Goal: Task Accomplishment & Management: Complete application form

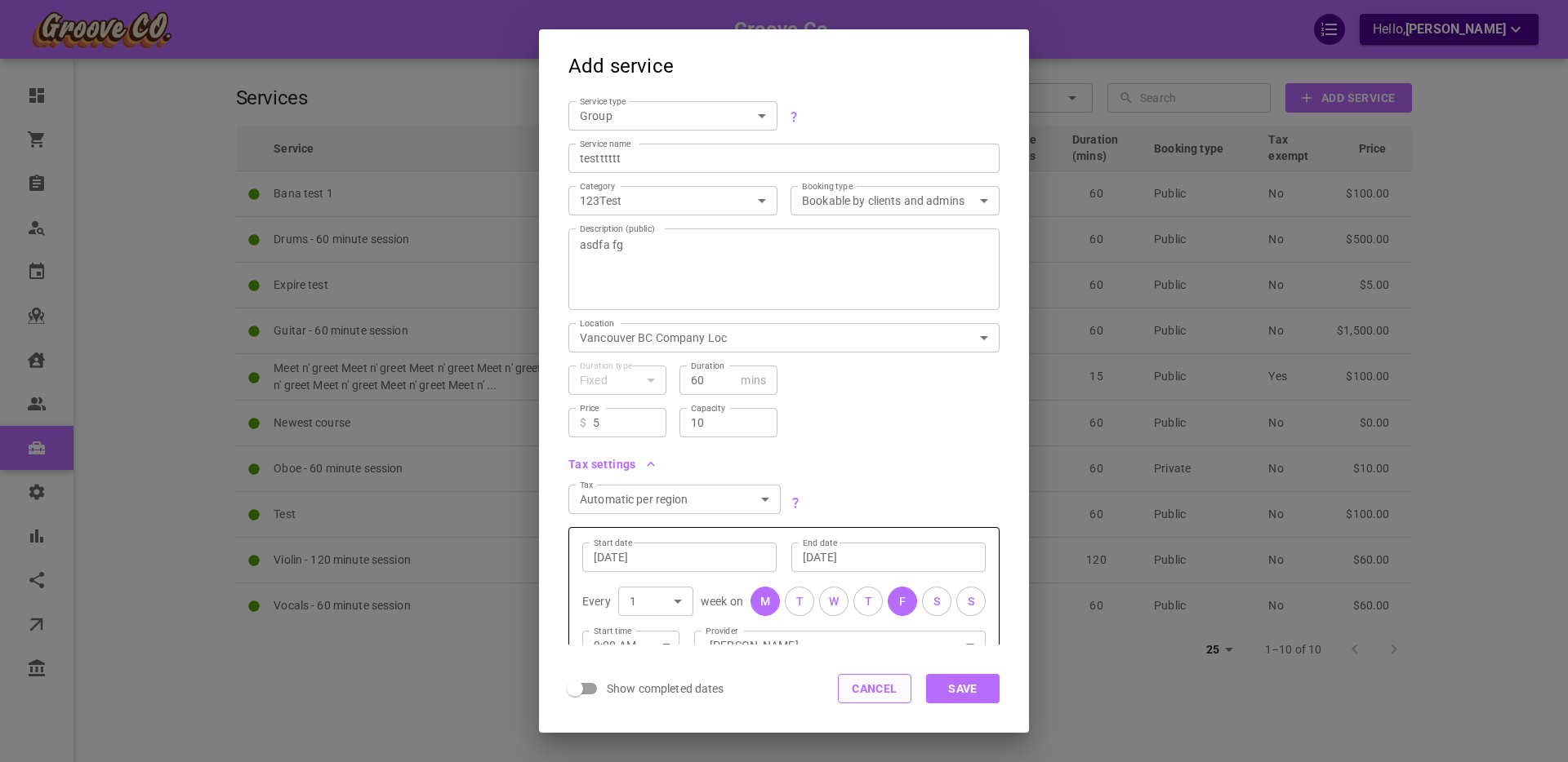
click at [872, 687] on button "Cancel" at bounding box center [875, 688] width 74 height 30
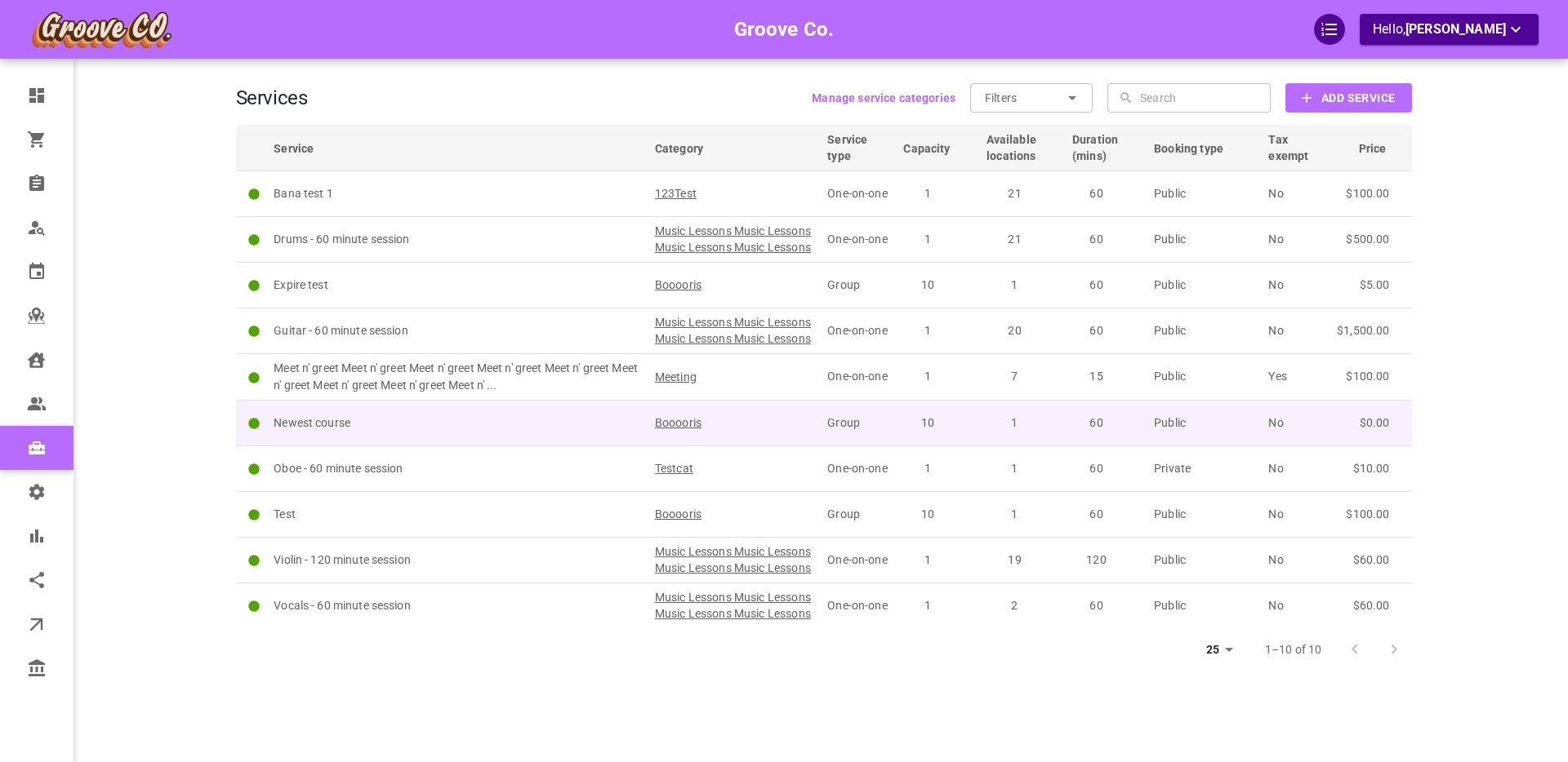
click at [464, 442] on td "Newest course" at bounding box center [457, 422] width 381 height 46
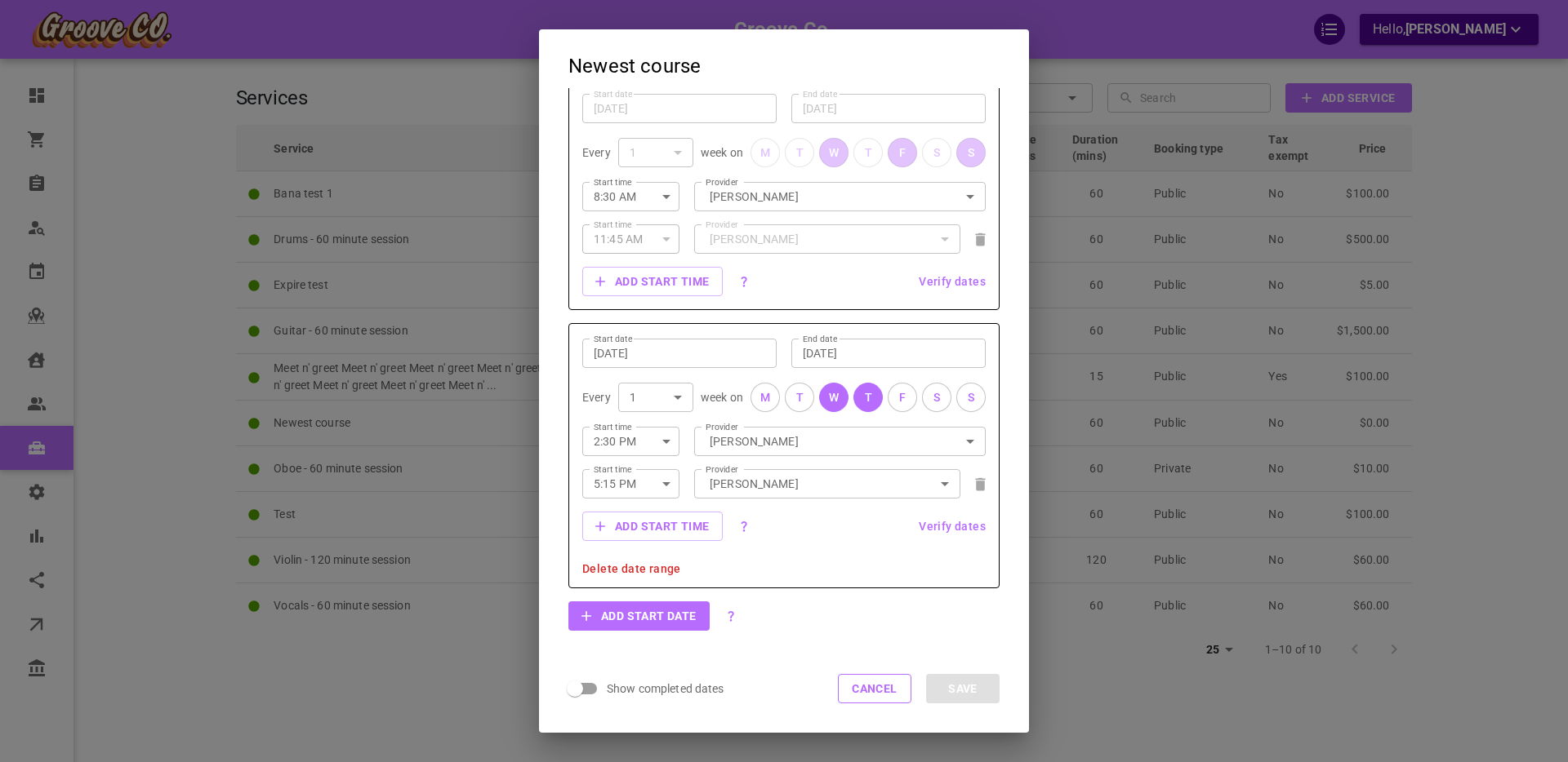
scroll to position [428, 0]
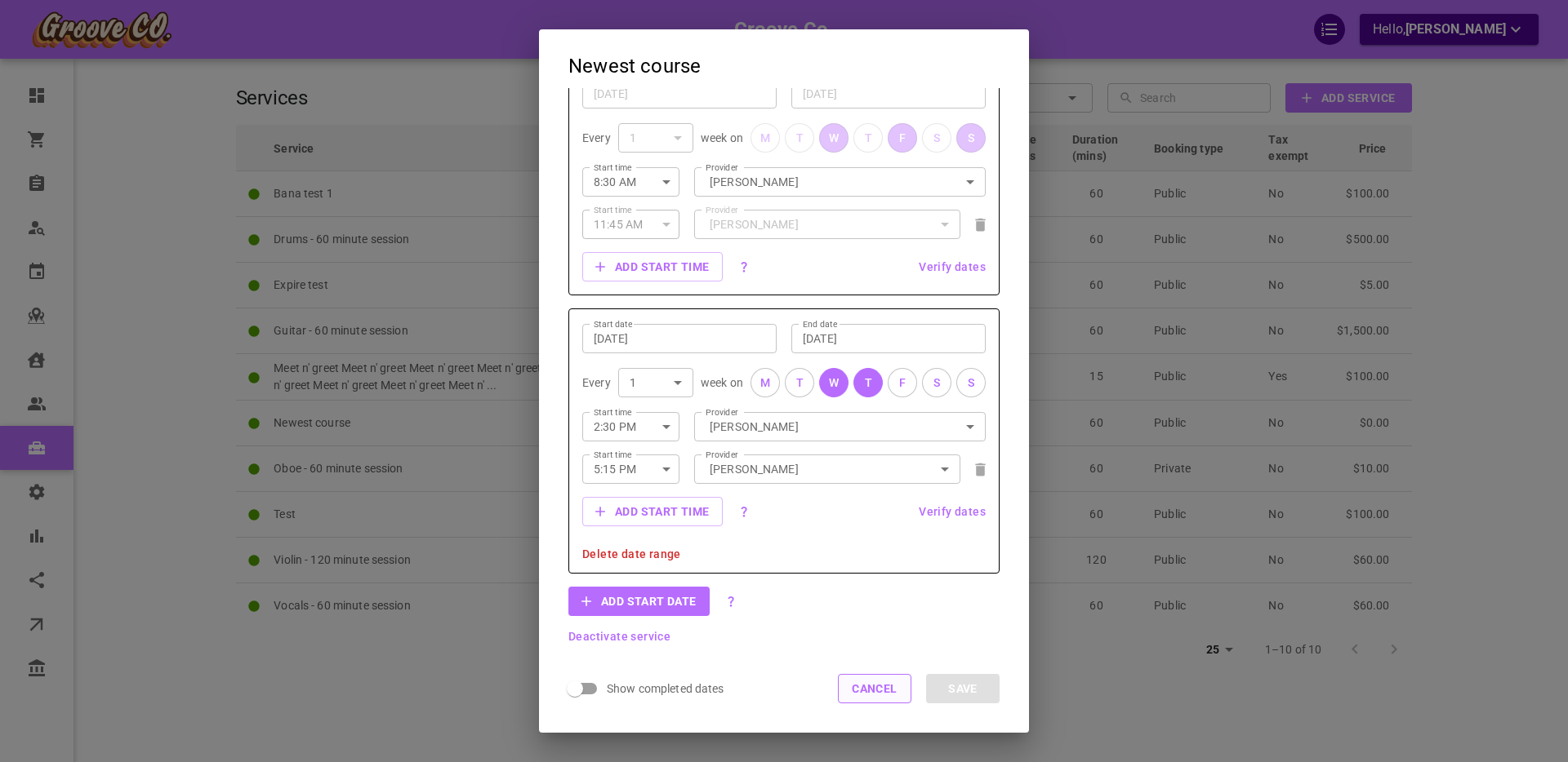
click at [865, 689] on button "Cancel" at bounding box center [875, 688] width 74 height 30
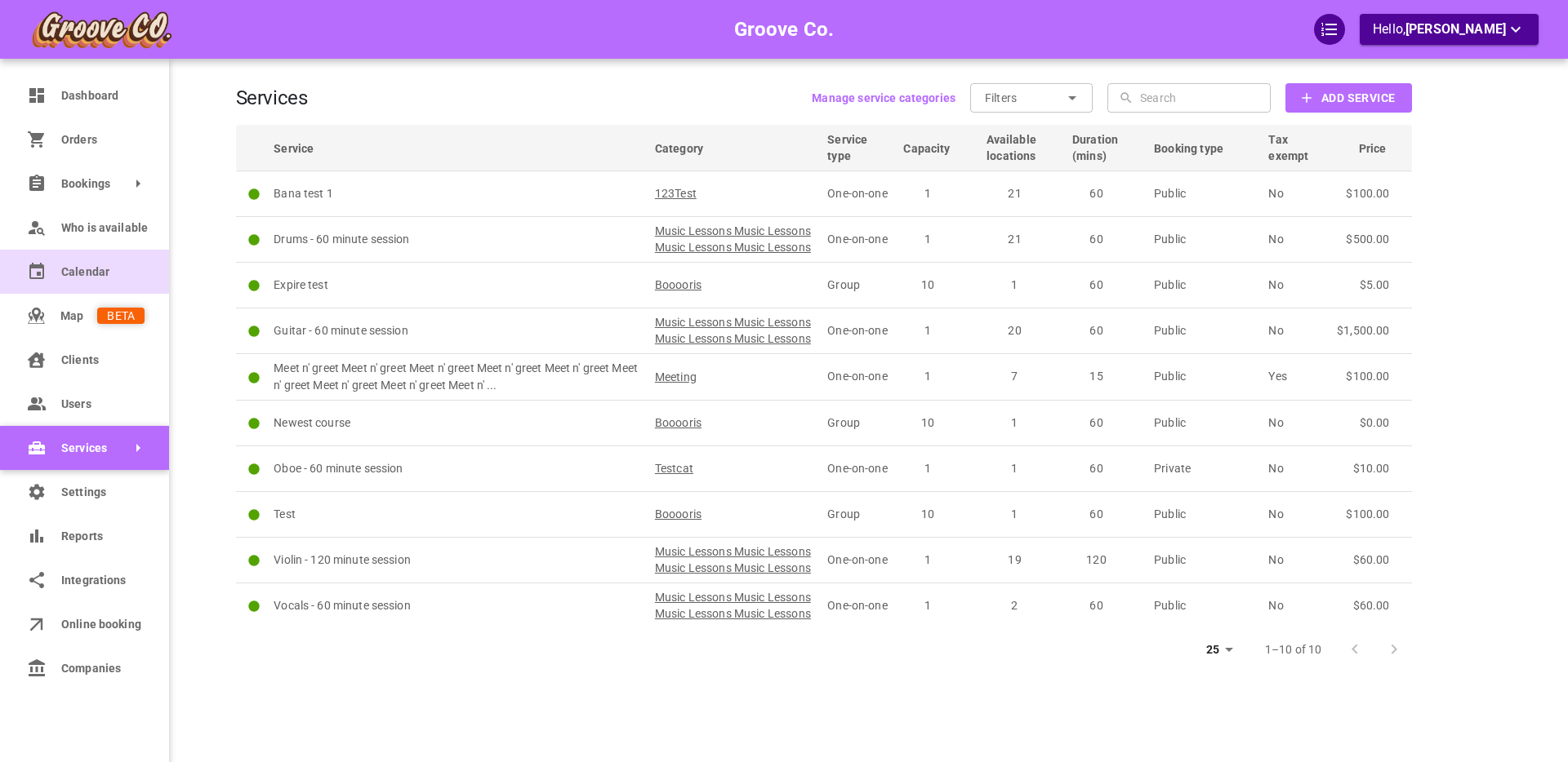
click at [64, 288] on link "Calendar" at bounding box center [85, 271] width 169 height 44
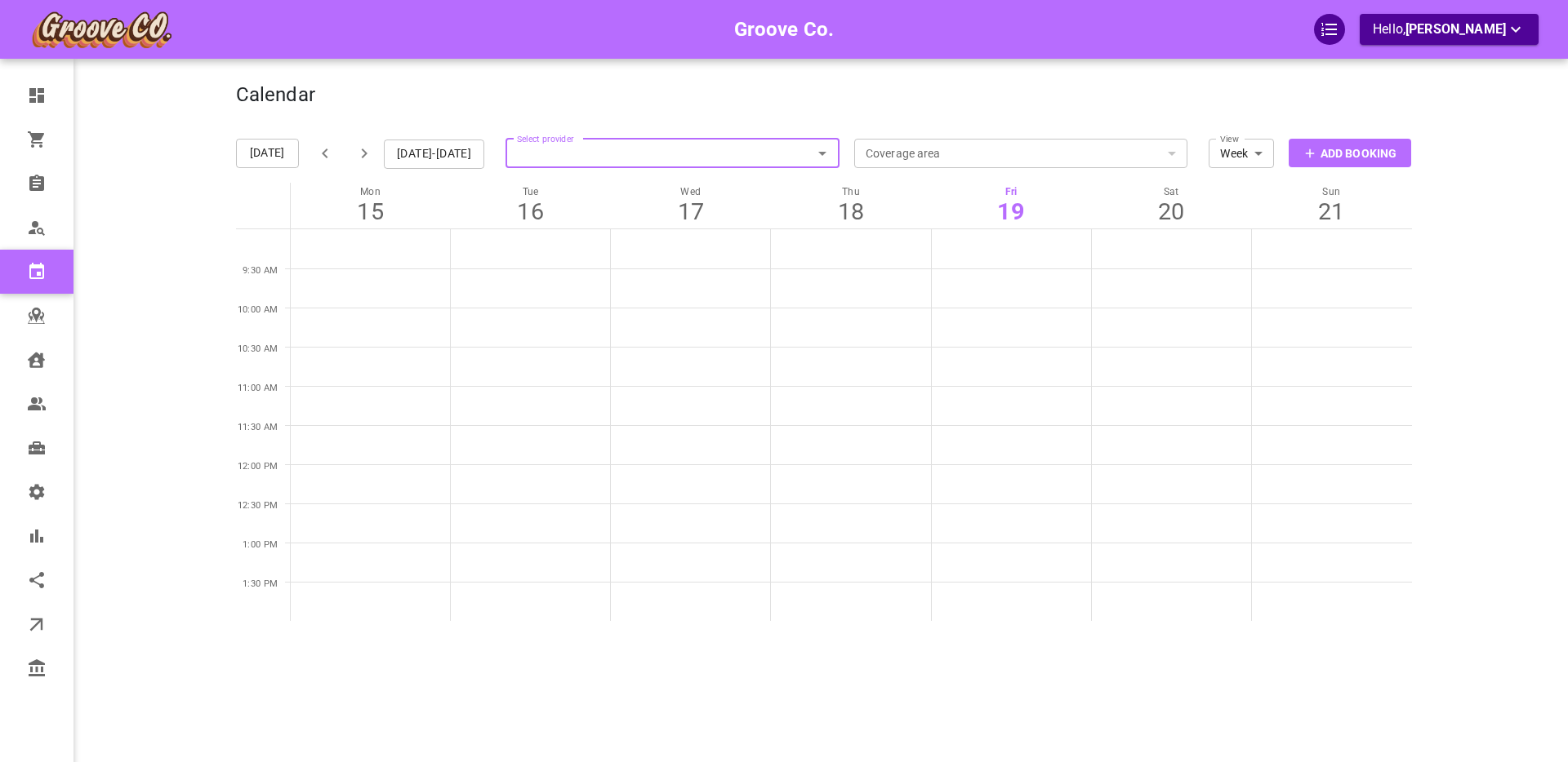
click at [662, 150] on input "Select provider" at bounding box center [673, 154] width 334 height 36
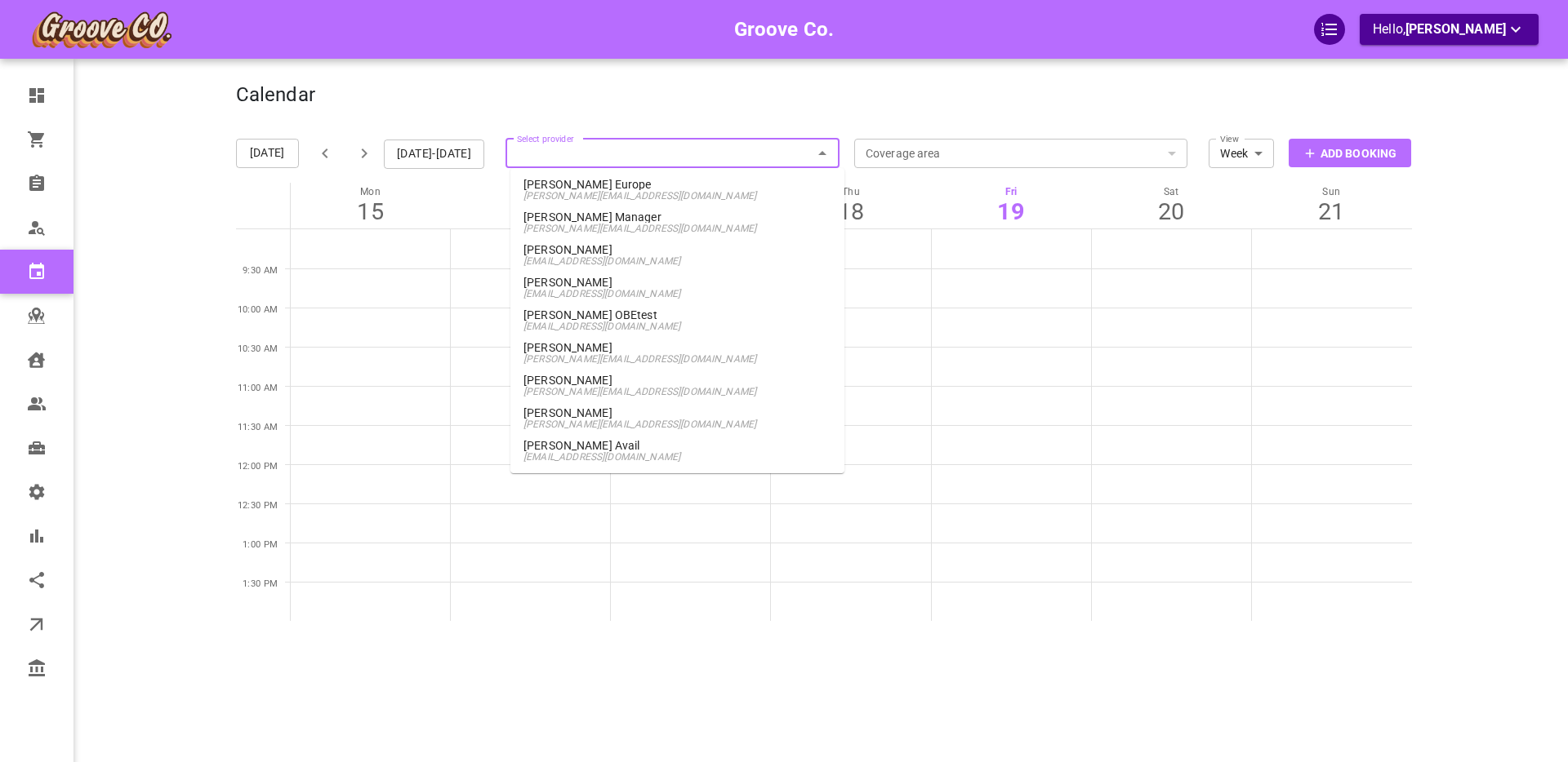
scroll to position [1067, 0]
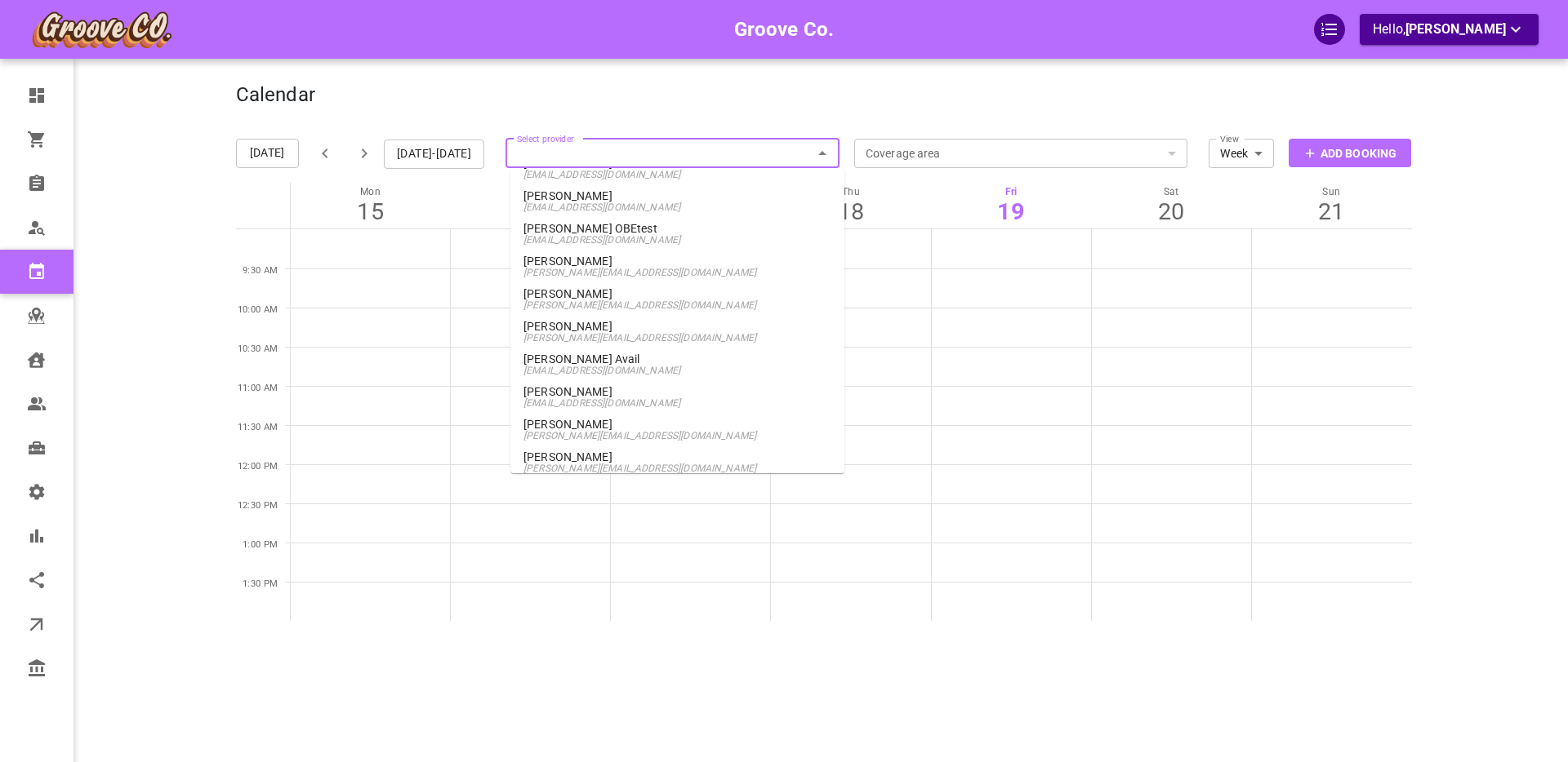
click at [608, 267] on span "[PERSON_NAME][EMAIL_ADDRESS][DOMAIN_NAME]" at bounding box center [677, 272] width 307 height 12
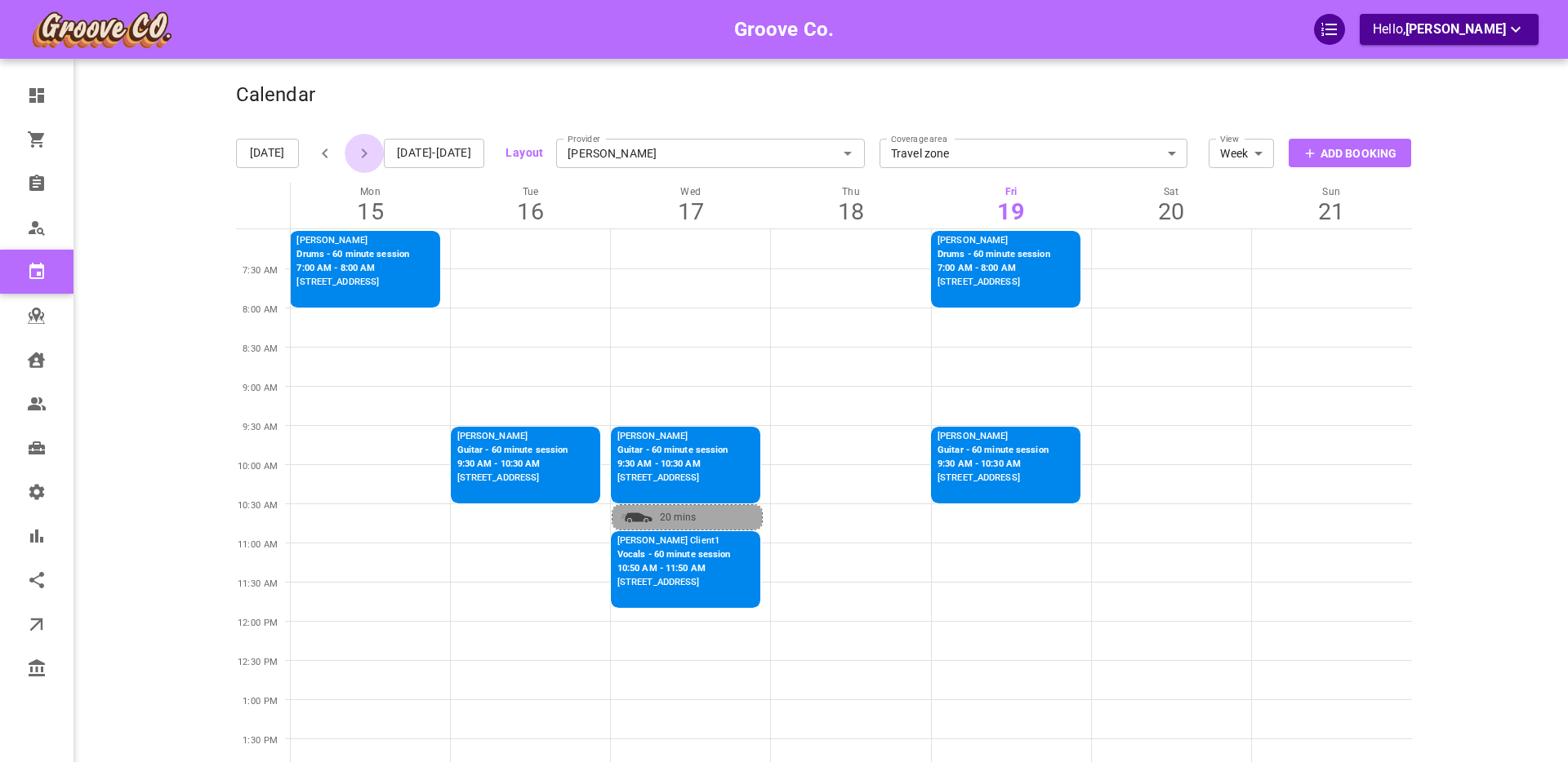
click at [364, 155] on icon "button" at bounding box center [364, 154] width 20 height 20
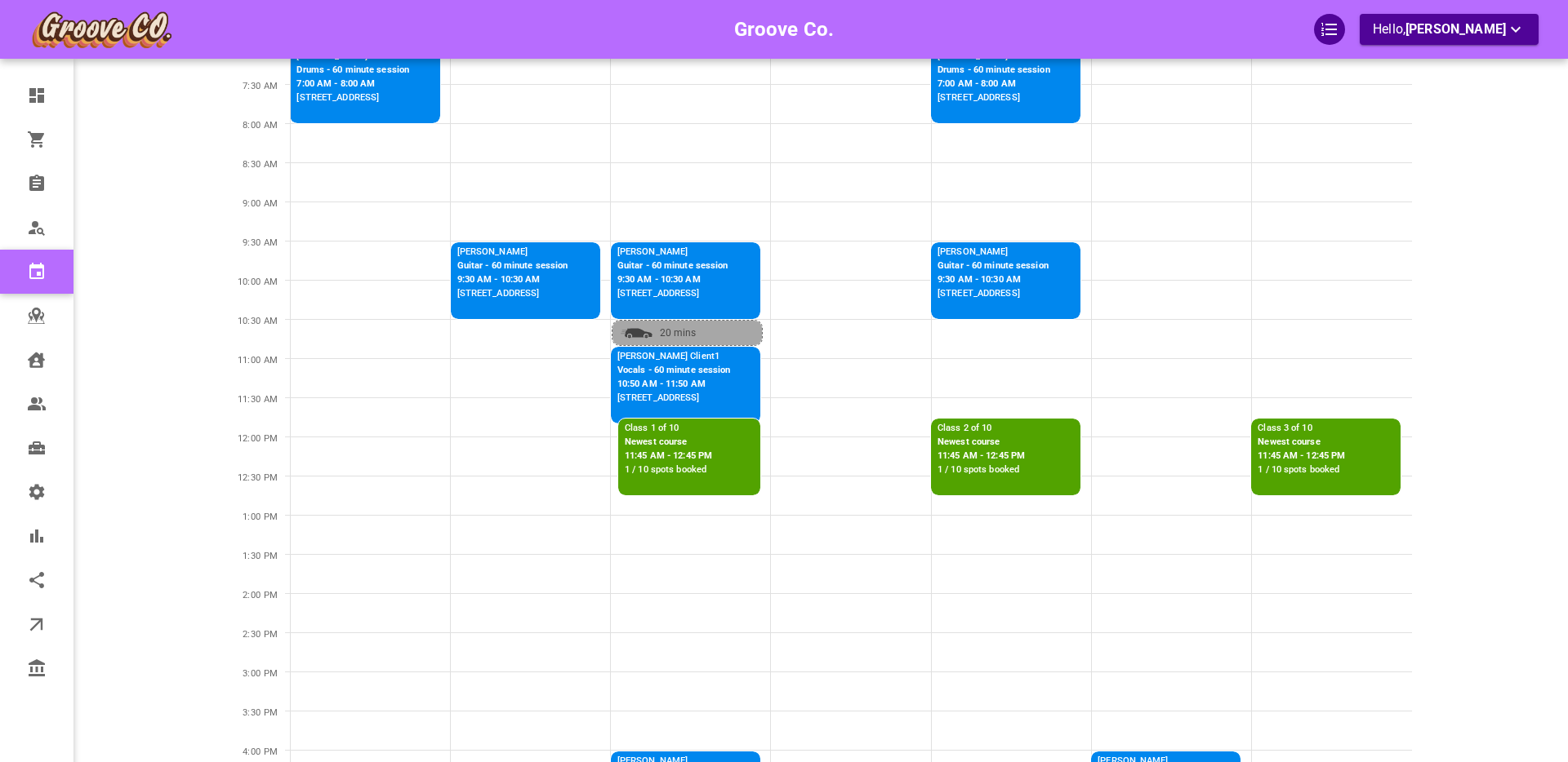
scroll to position [186, 0]
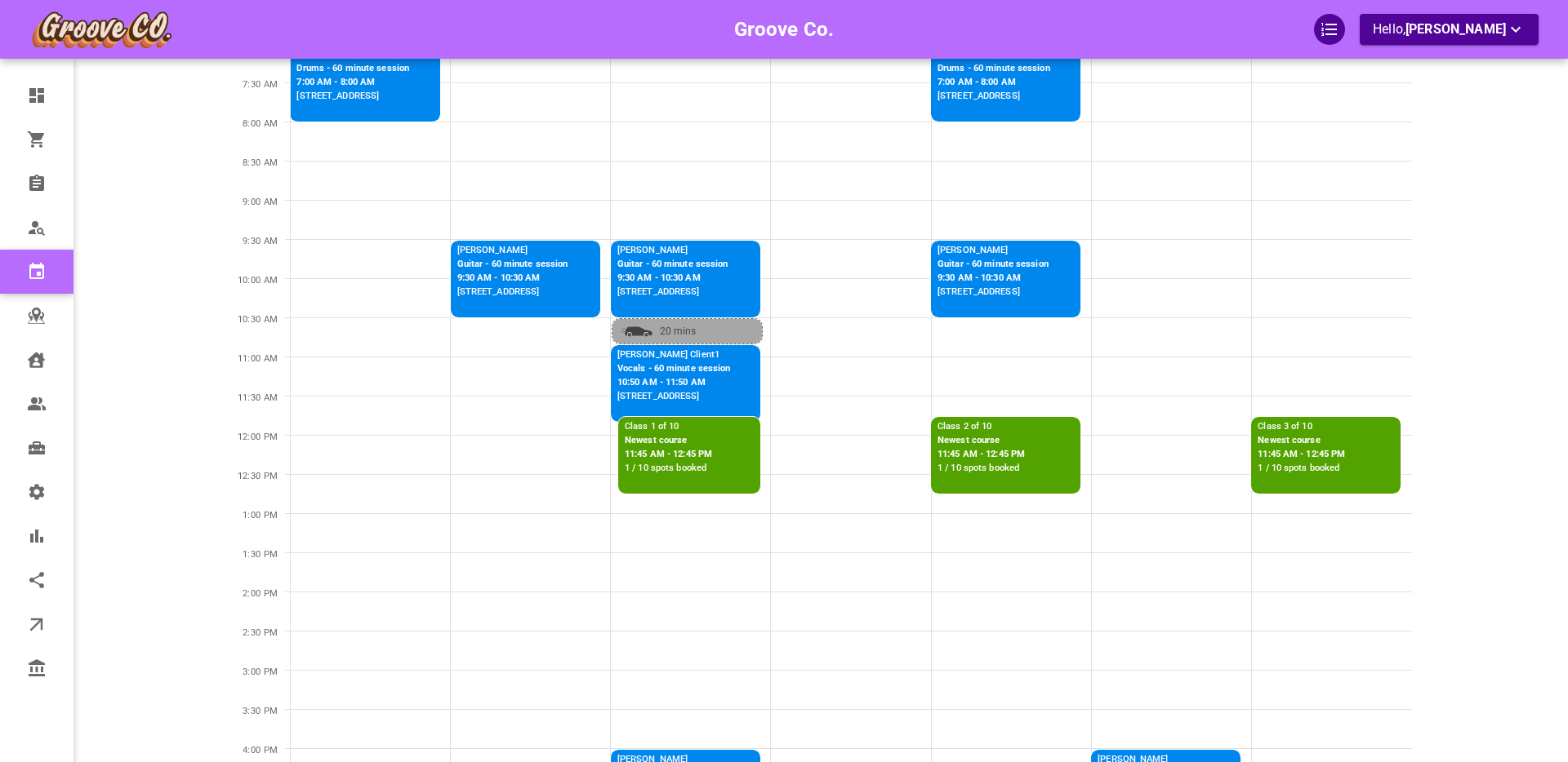
click at [674, 447] on p "Newest course" at bounding box center [668, 440] width 87 height 13
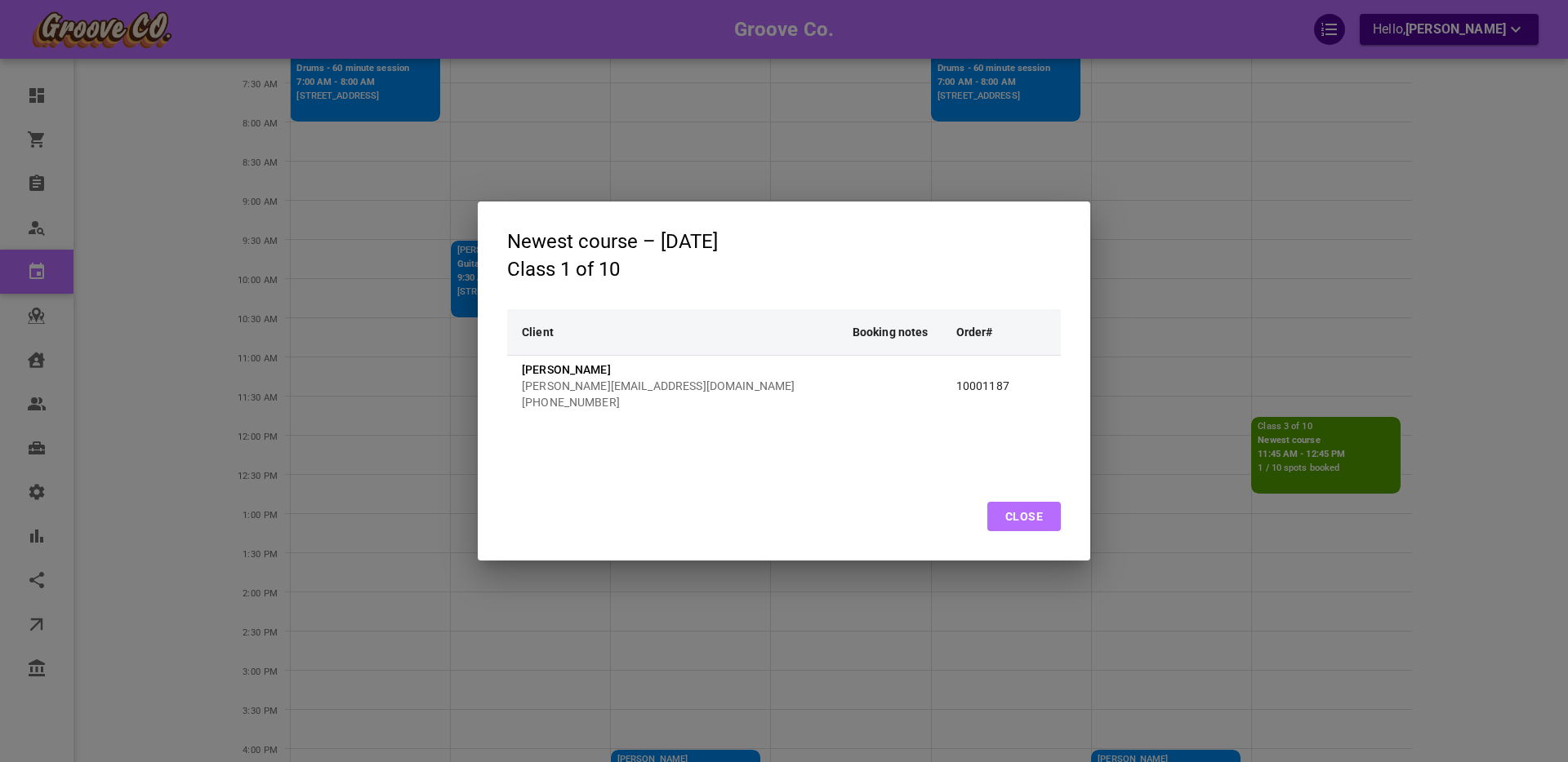
click at [1037, 524] on button "Close" at bounding box center [1024, 517] width 74 height 30
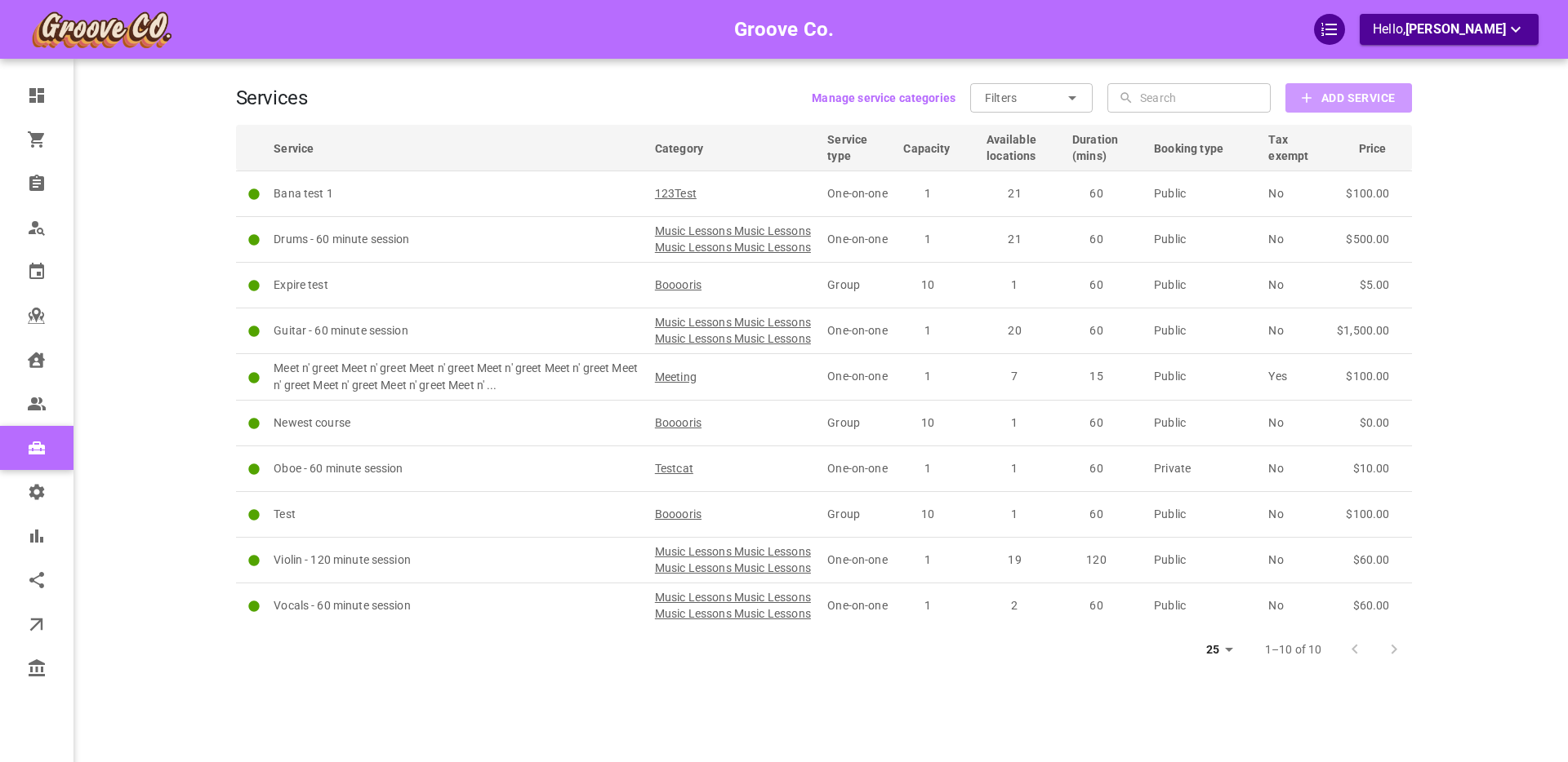
click at [1327, 102] on b "Add Service" at bounding box center [1359, 98] width 74 height 21
click at [1372, 104] on b "Add Service" at bounding box center [1359, 98] width 74 height 21
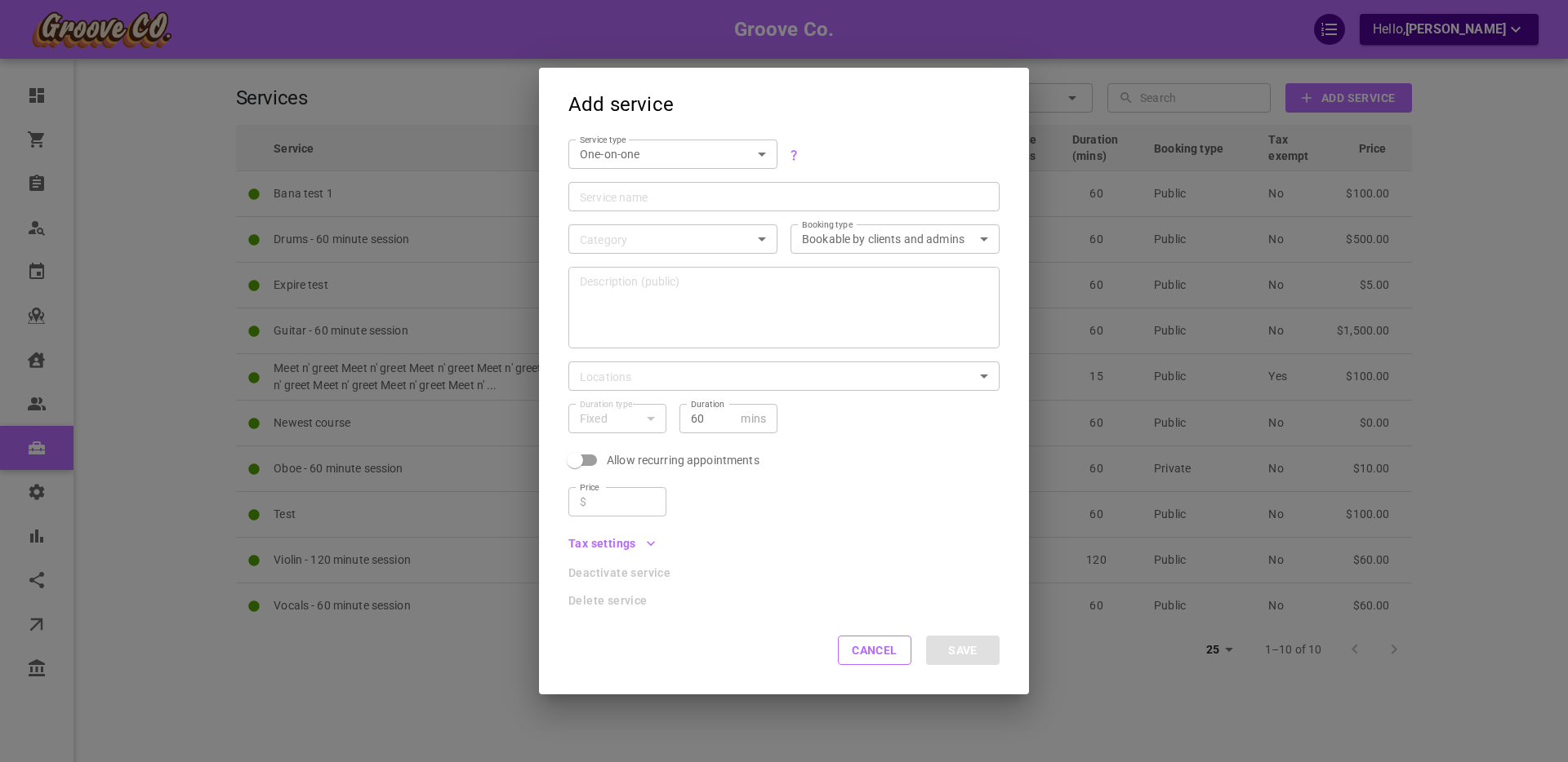
click at [683, 155] on body "Groove Co. Hello, [PERSON_NAME] Dashboard Orders Bookings Who is available Cale…" at bounding box center [784, 431] width 1568 height 863
click at [613, 205] on li "Group" at bounding box center [673, 209] width 209 height 27
type input "GROUP"
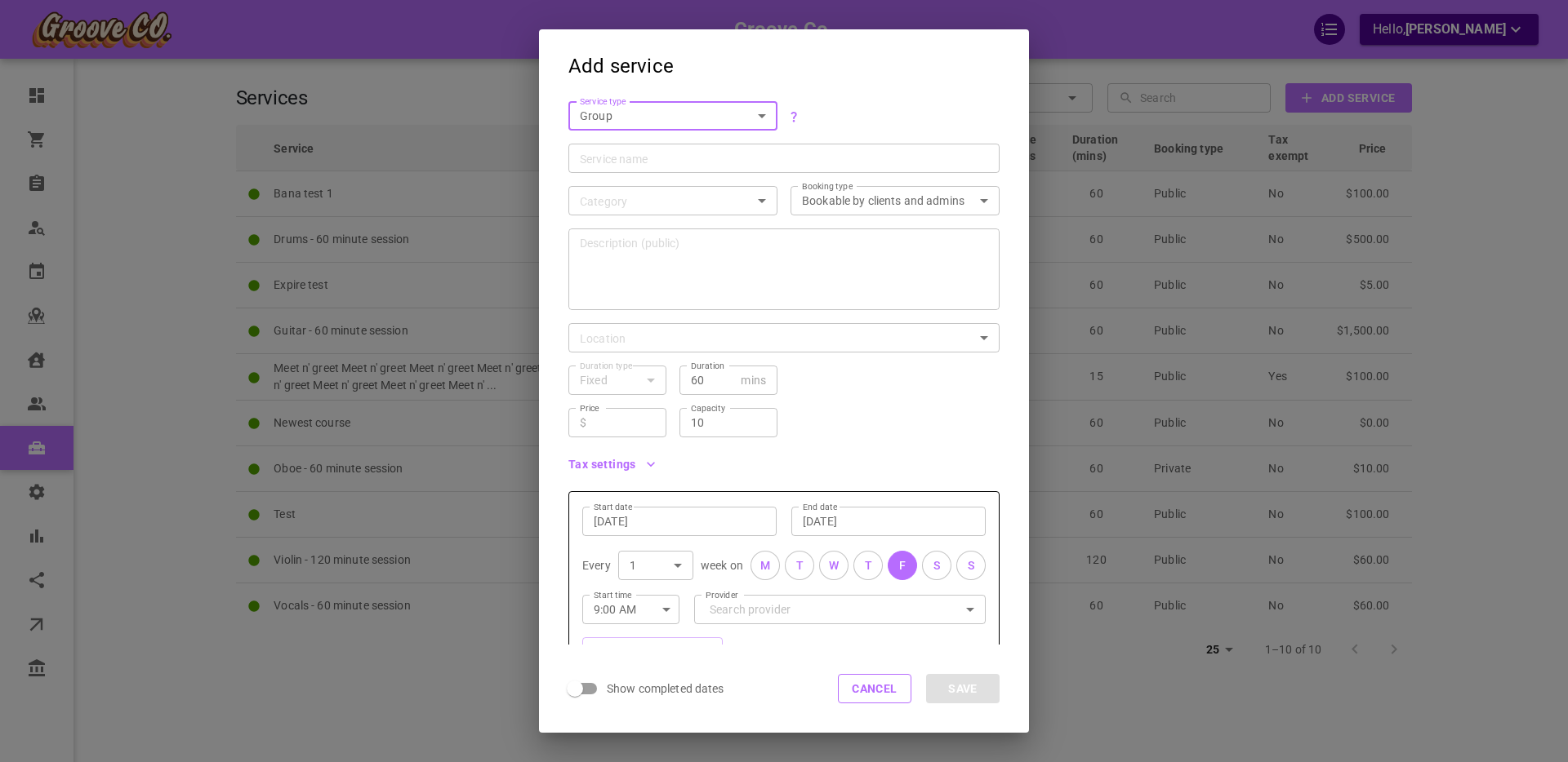
click at [602, 149] on div "Service name Service name" at bounding box center [784, 158] width 432 height 30
type input "test123"
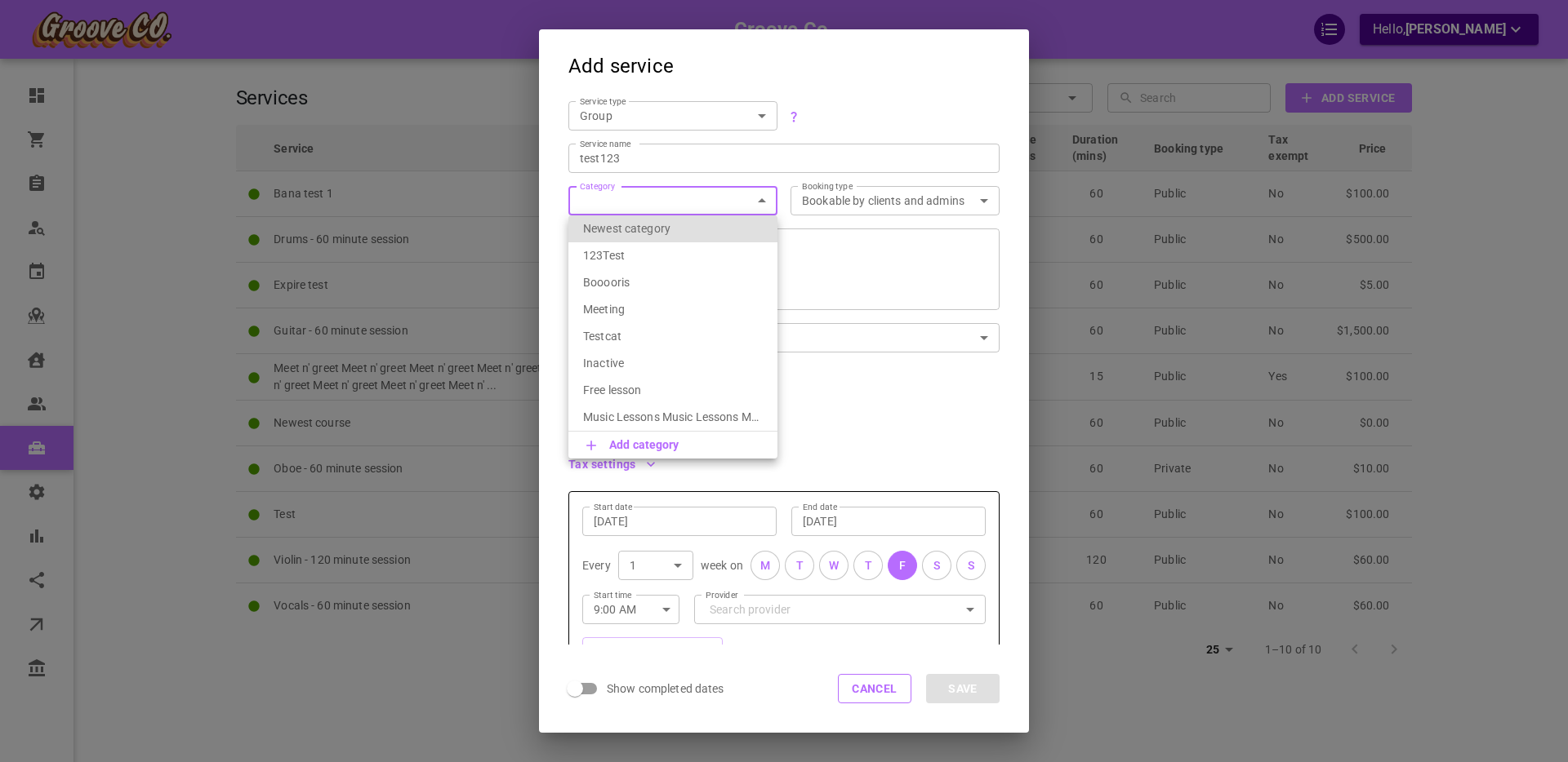
click at [614, 192] on body "Groove Co. Hello, [PERSON_NAME] Dashboard Orders Bookings Who is available Cale…" at bounding box center [784, 431] width 1568 height 863
click at [631, 261] on p "123Test" at bounding box center [673, 255] width 180 height 16
type input "123Test"
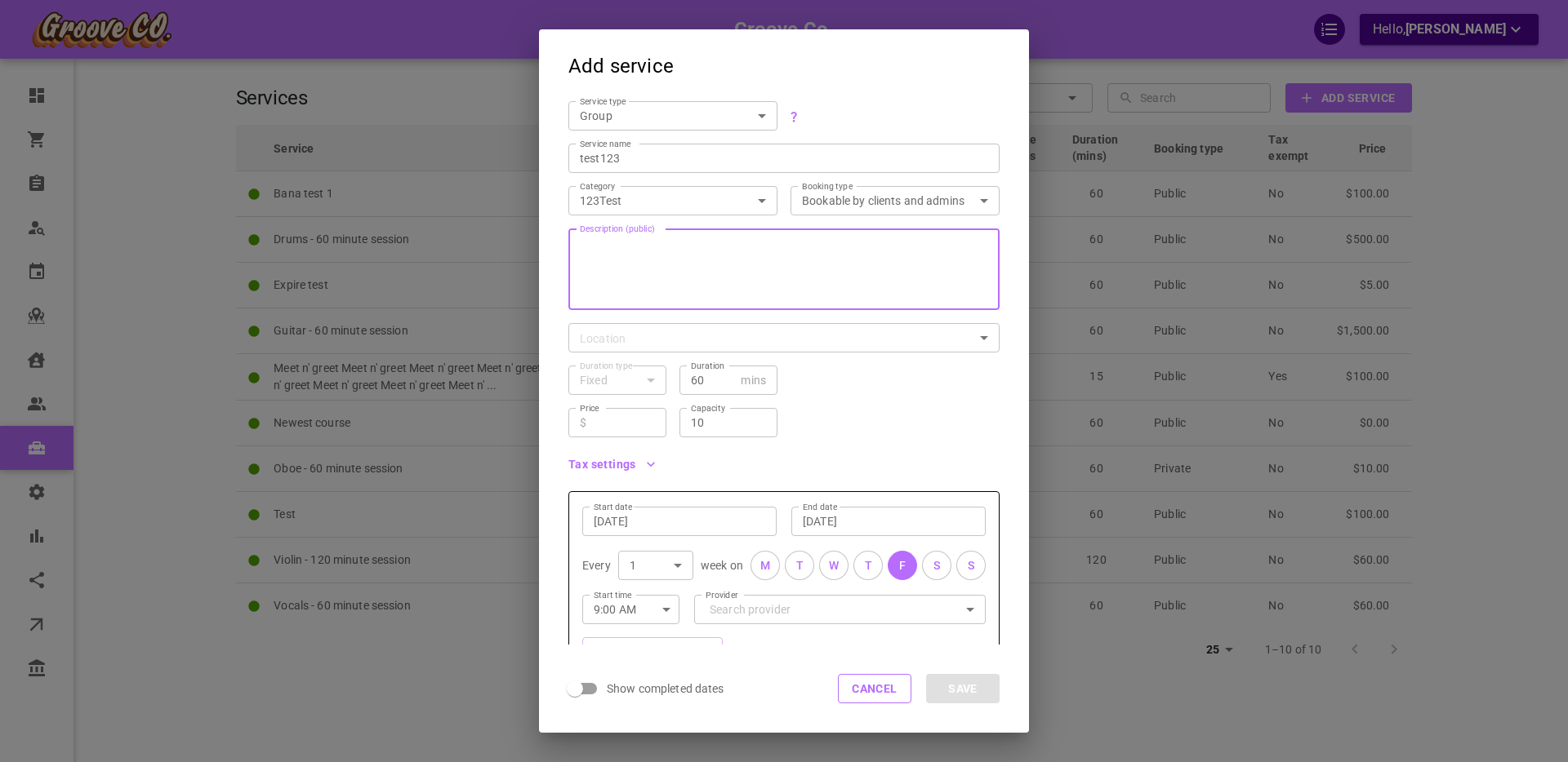
click at [677, 280] on textarea "Description (public)" at bounding box center [784, 269] width 408 height 98
type textarea "sfgsdfgs g"
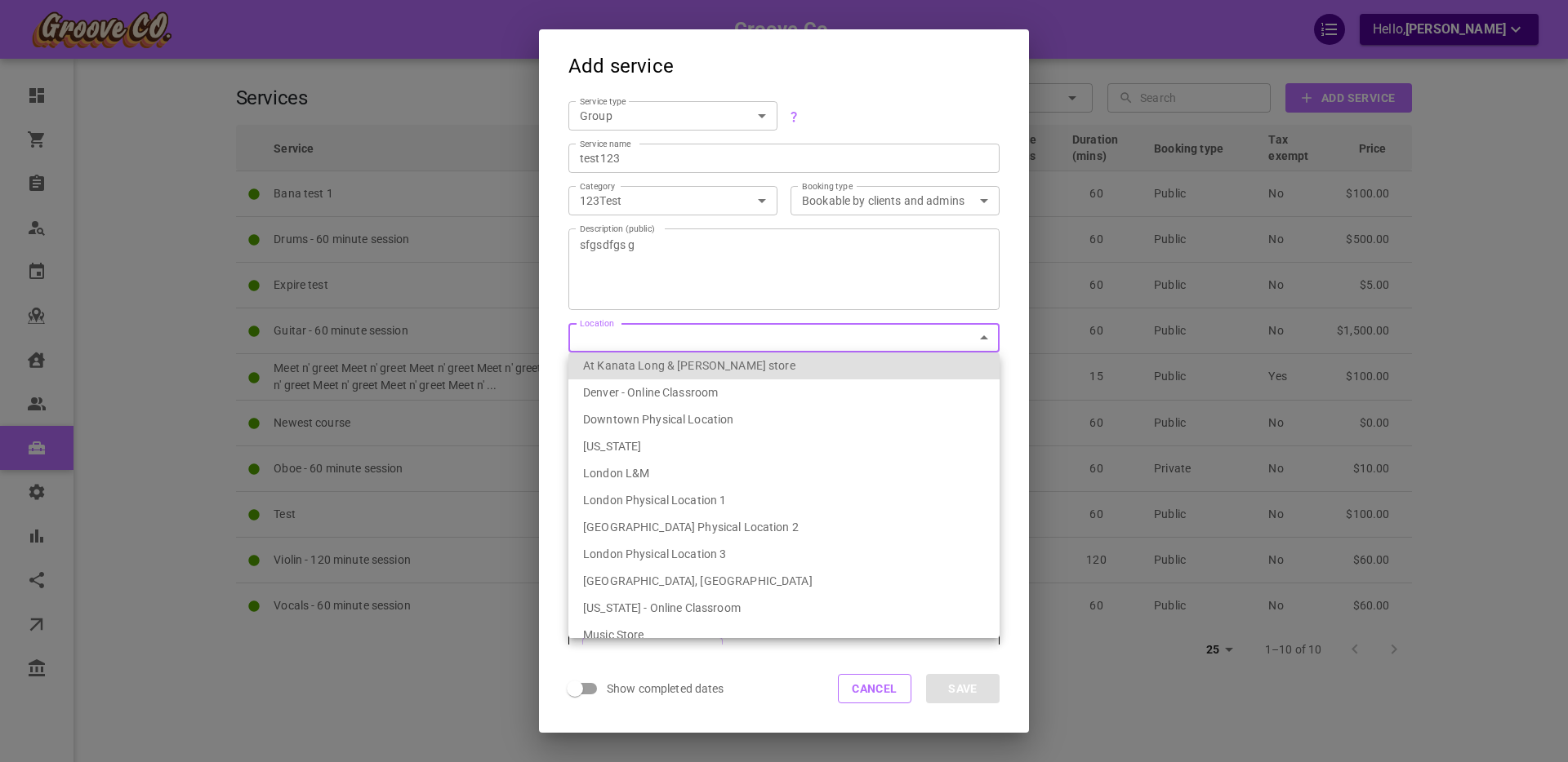
click at [603, 342] on body "Groove Co. Hello, [PERSON_NAME] Dashboard Orders Bookings Who is available Cale…" at bounding box center [784, 431] width 1568 height 863
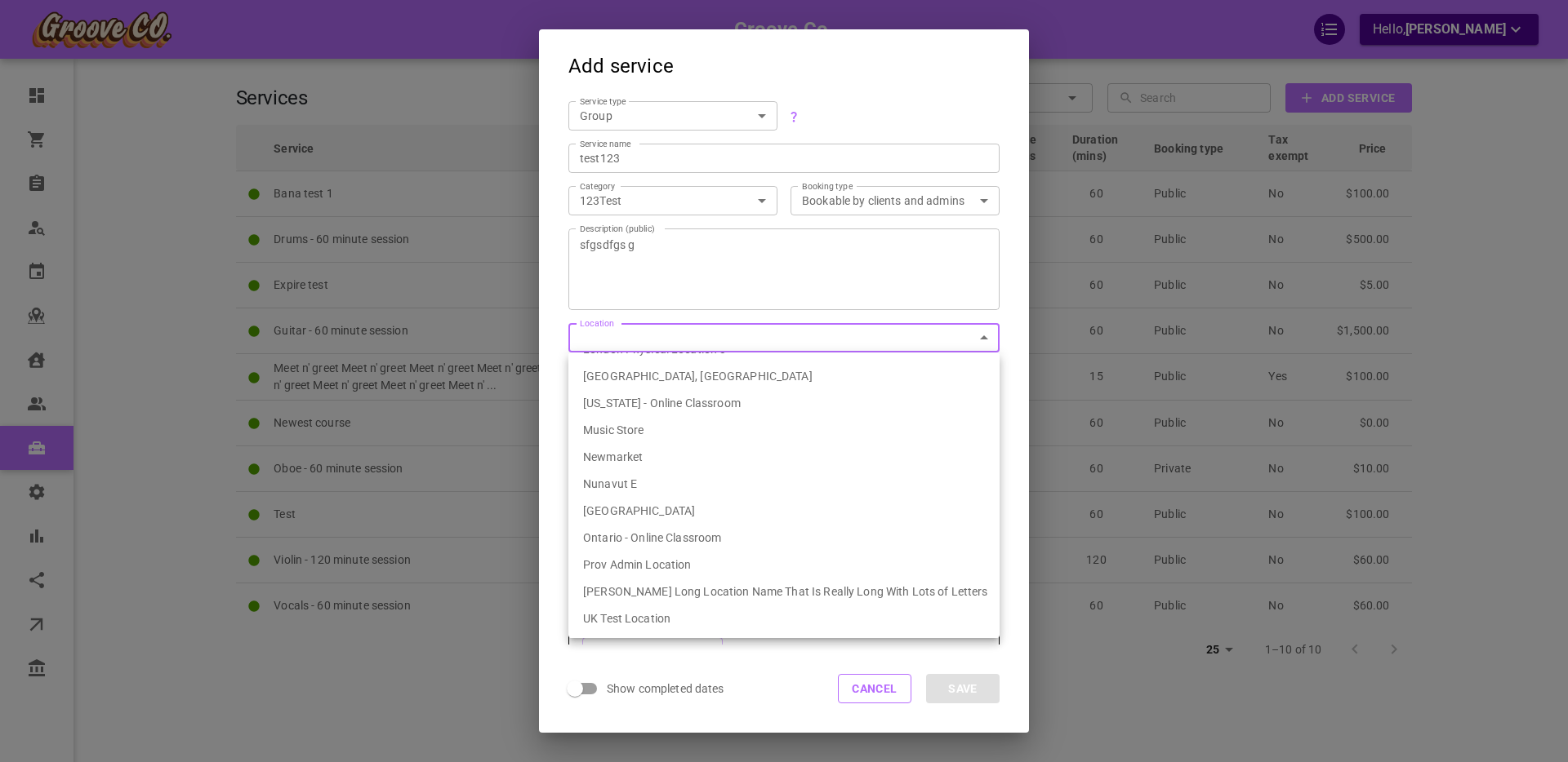
scroll to position [280, 0]
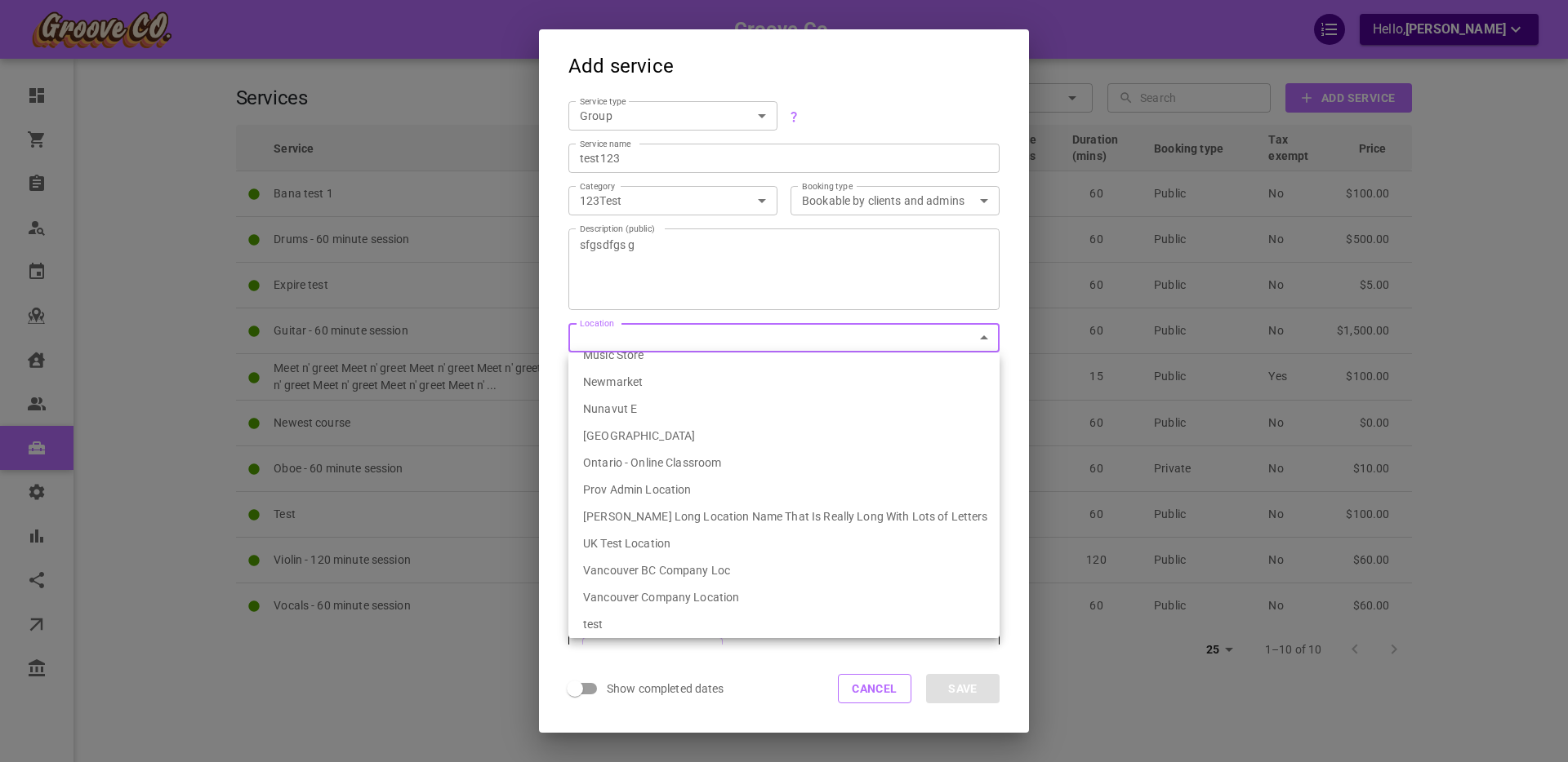
click at [645, 566] on li "Vancouver BC Company Loc" at bounding box center [784, 571] width 432 height 27
type input "539ef6fa-1bae-4334-9153-77231d086627"
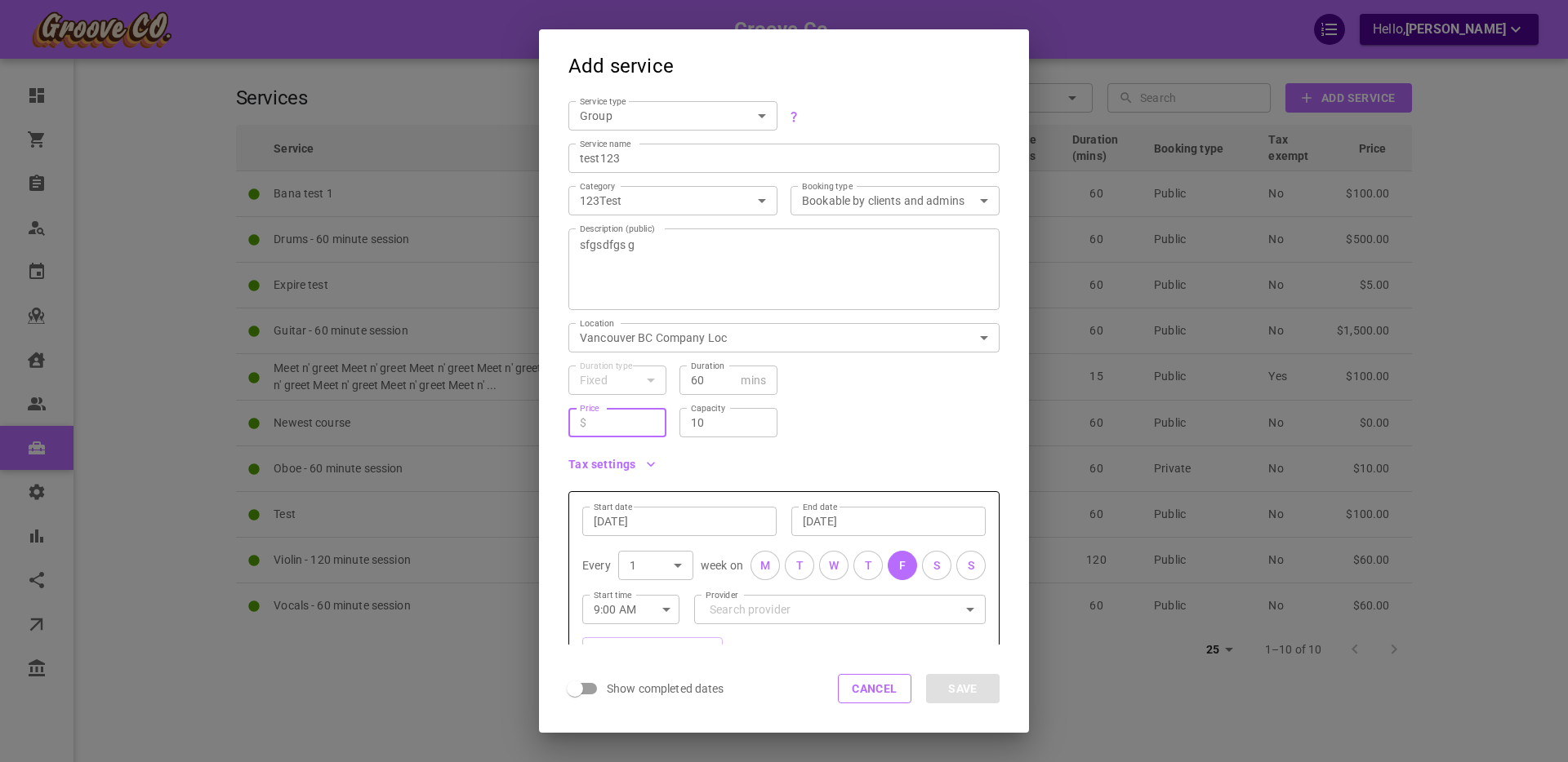
click at [622, 423] on input "Price" at bounding box center [624, 422] width 62 height 16
type input "50"
click at [851, 403] on div "Price ​ $ 50 Price Capacity 10 Capacity" at bounding box center [778, 416] width 444 height 42
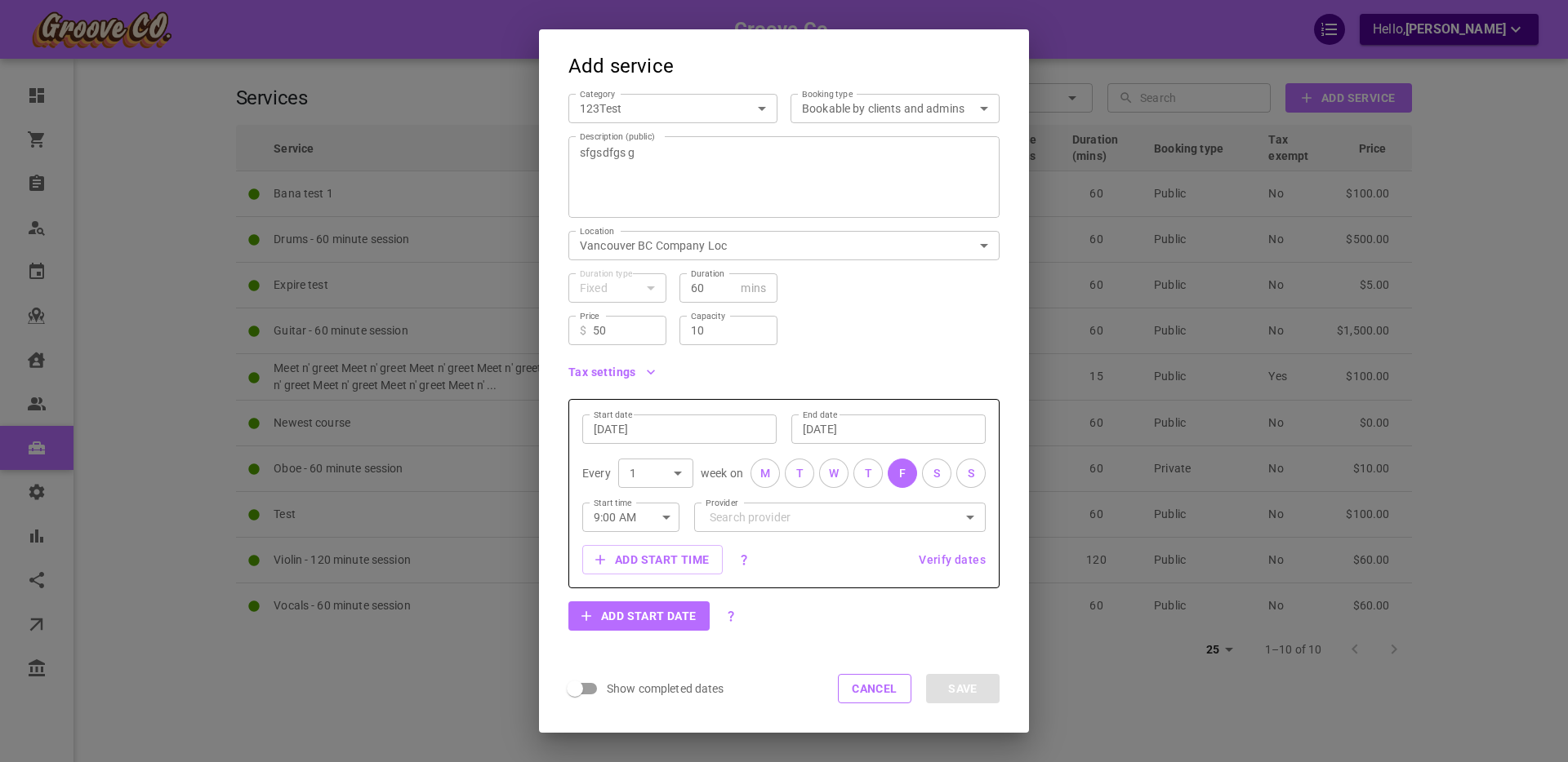
scroll to position [131, 0]
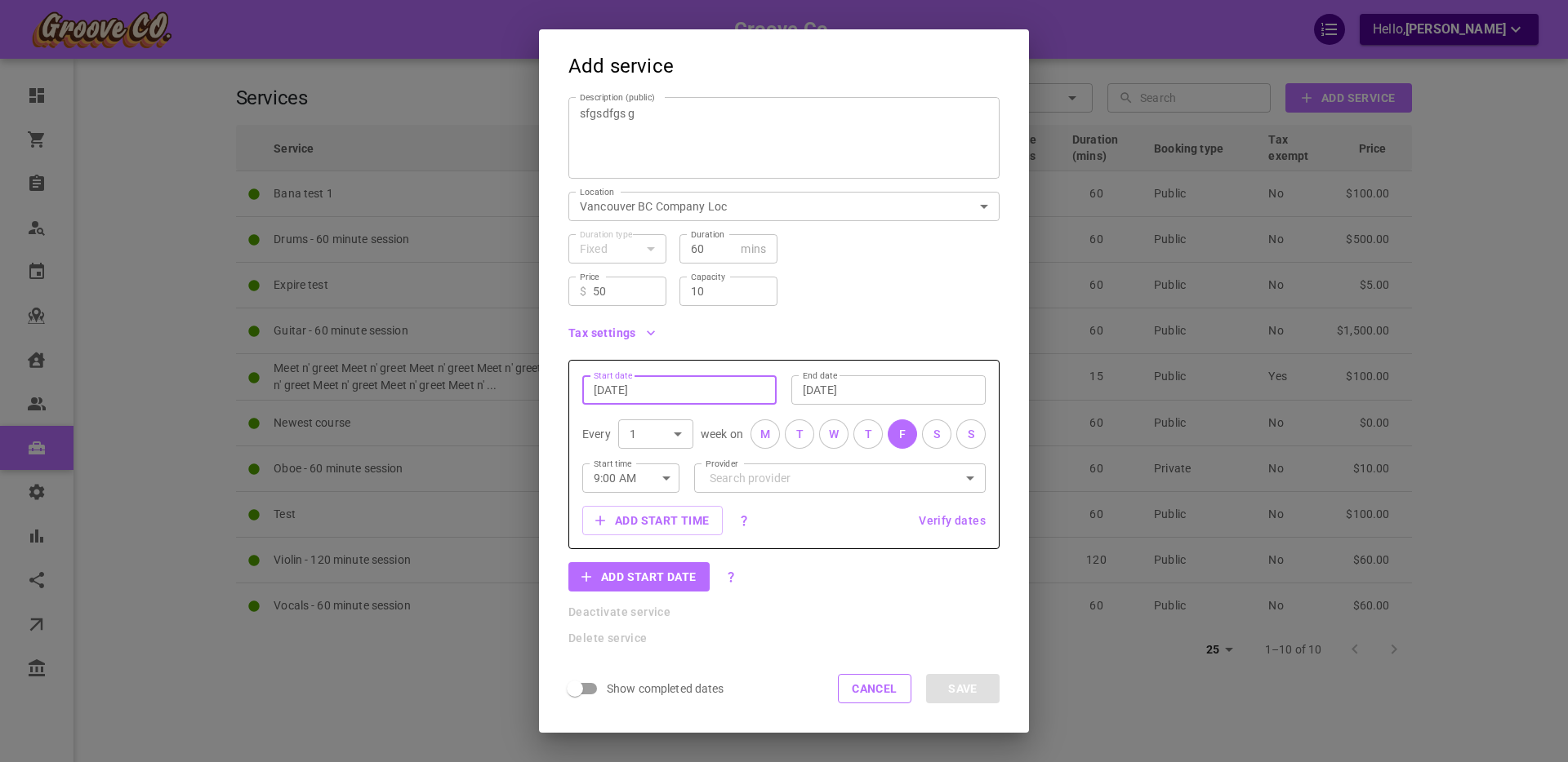
click at [617, 396] on input "[DATE]" at bounding box center [679, 390] width 172 height 16
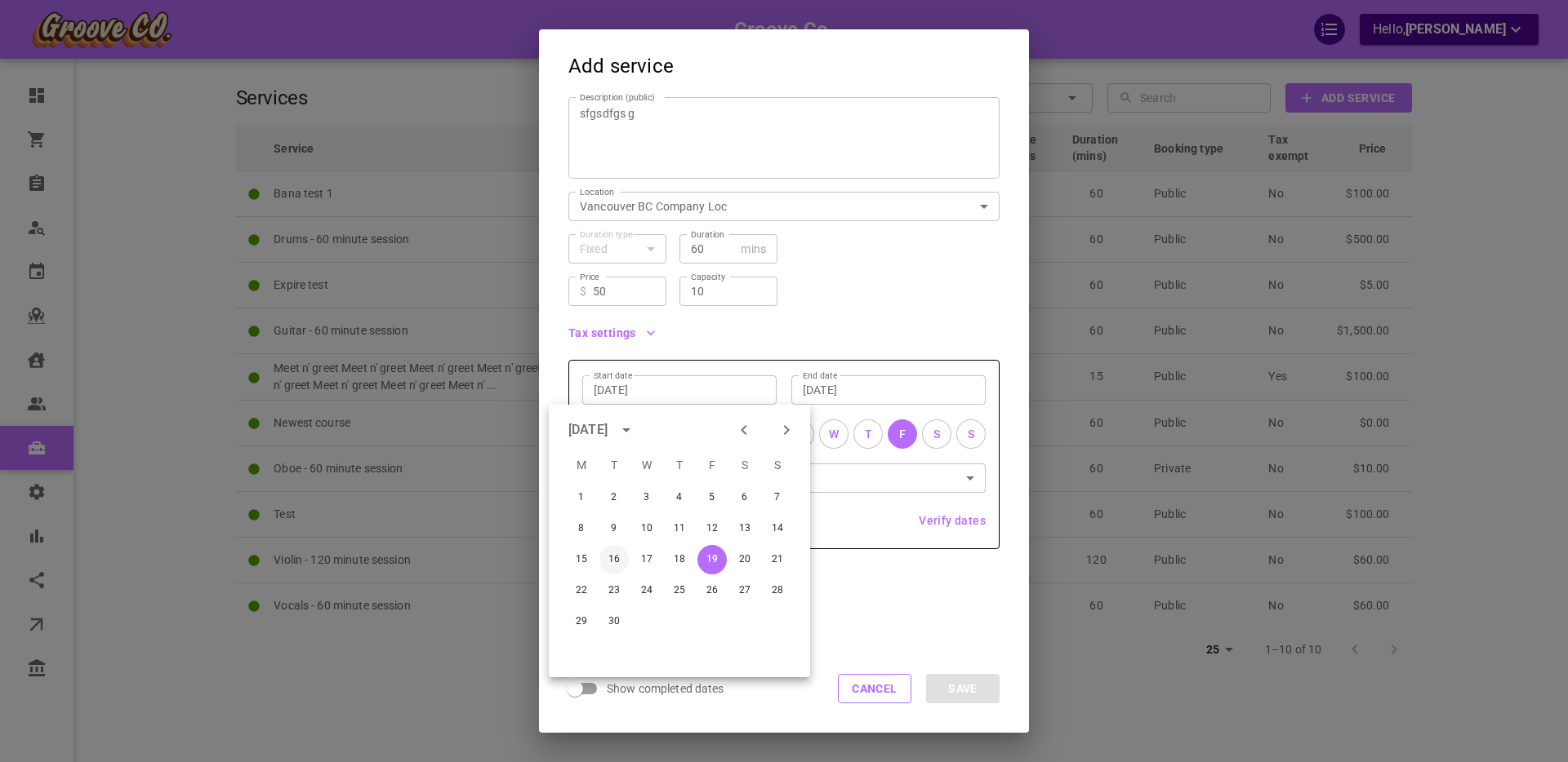
click at [614, 560] on button "16" at bounding box center [614, 560] width 30 height 30
type input "[DATE]"
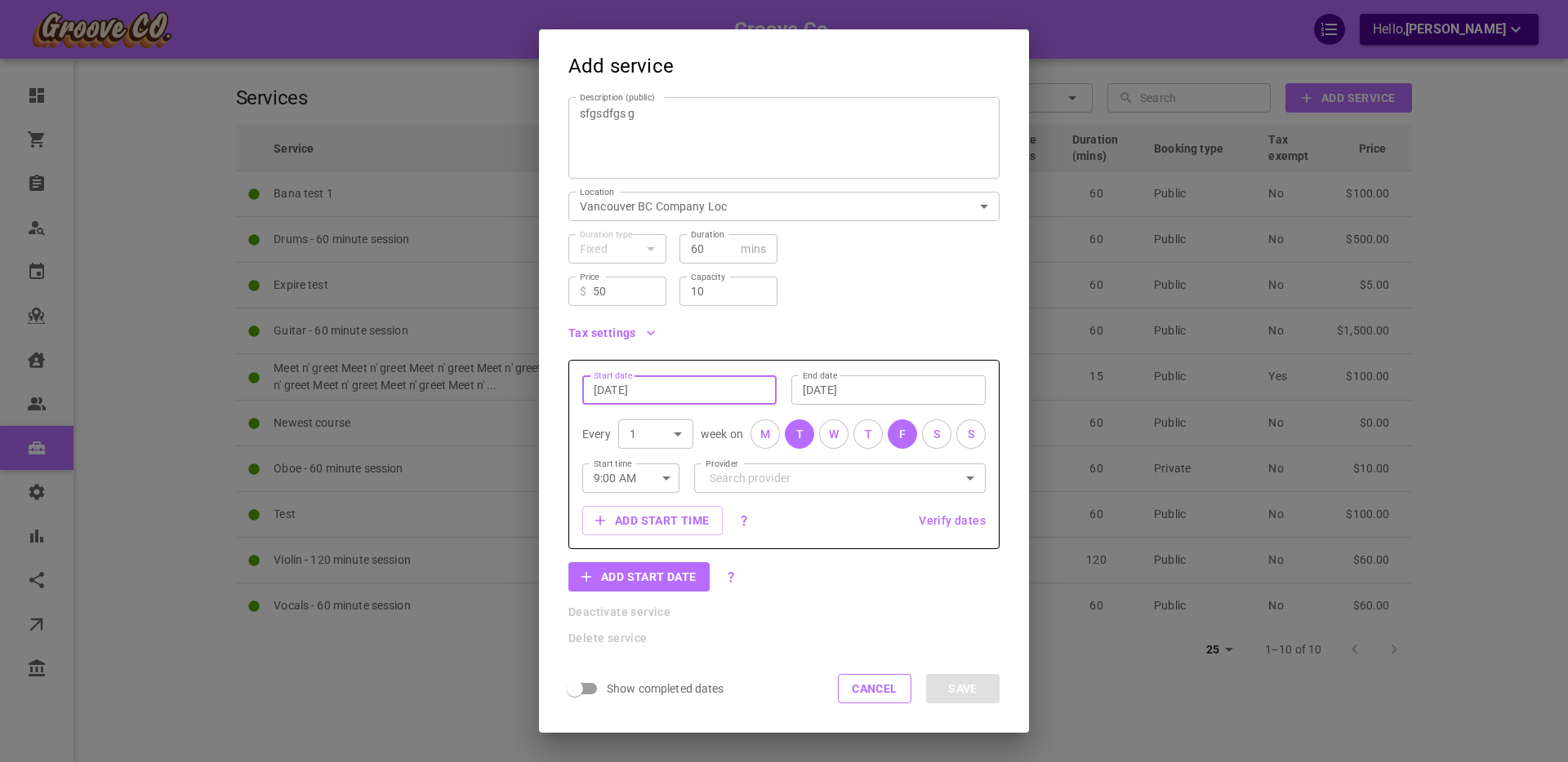
click at [841, 386] on input "[DATE]" at bounding box center [888, 390] width 172 height 16
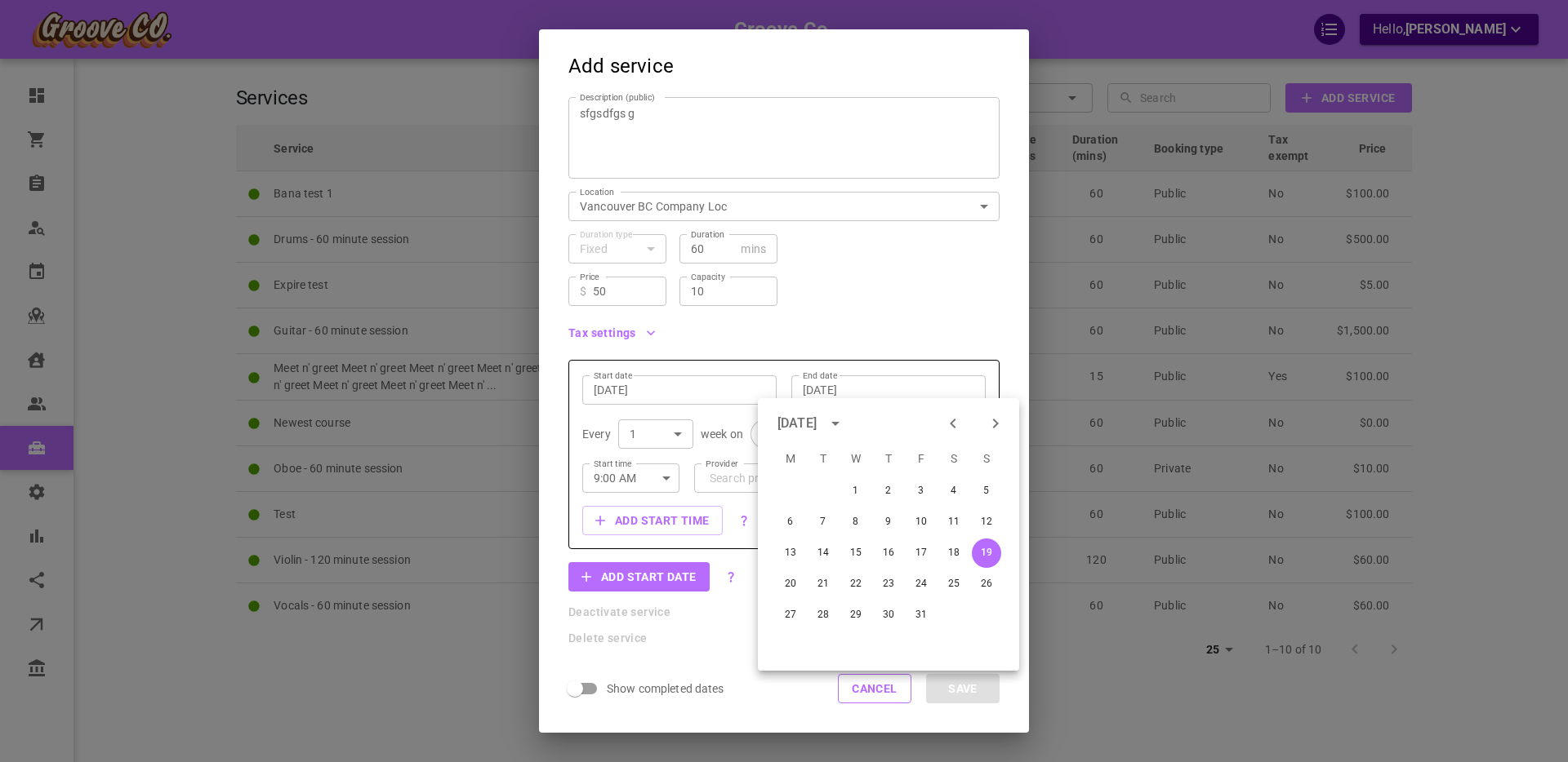
click at [950, 424] on icon "Previous month" at bounding box center [952, 423] width 5 height 10
click at [889, 553] on button "18" at bounding box center [888, 554] width 30 height 30
type input "[DATE]"
type input "0"
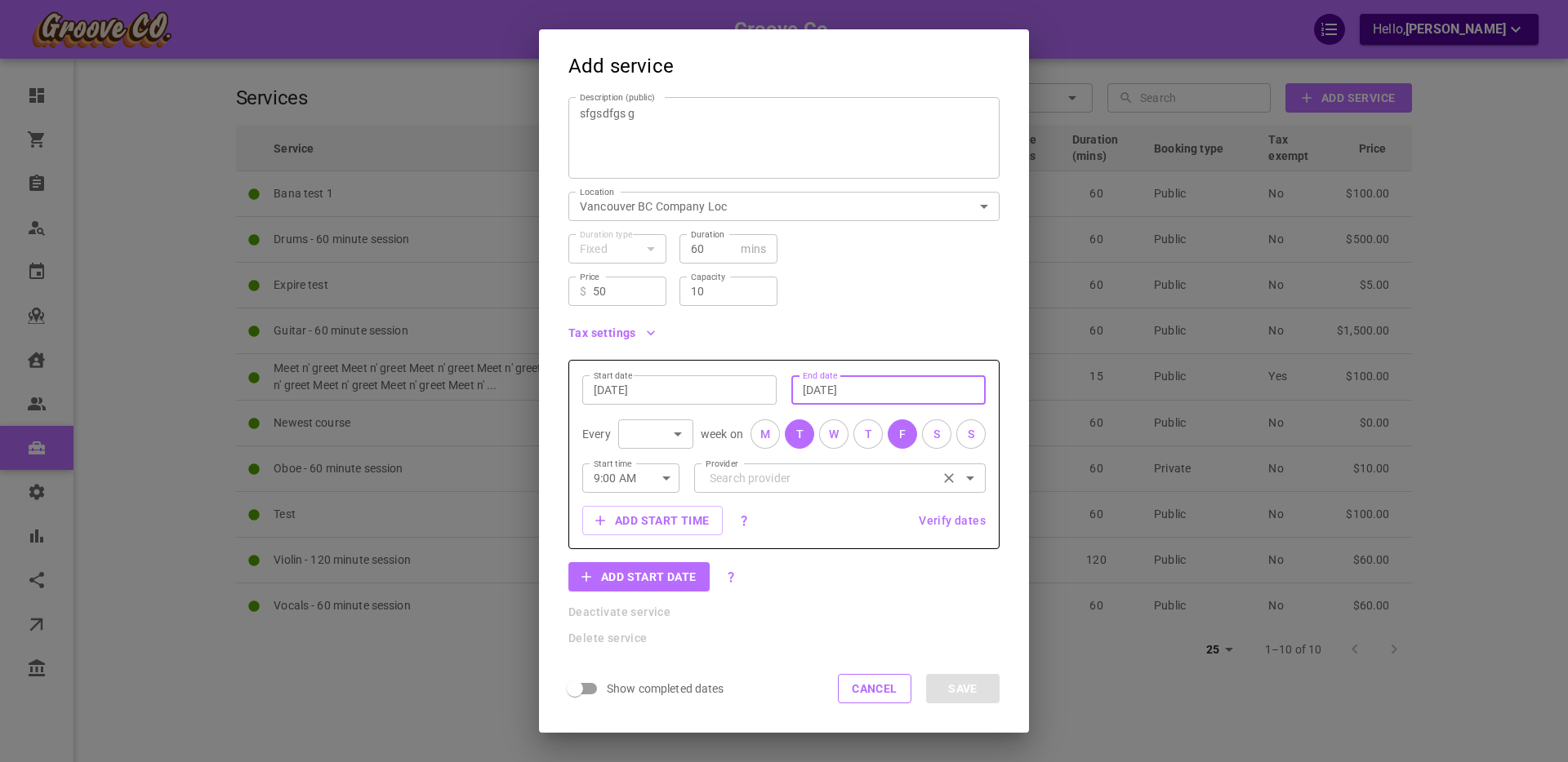
click at [744, 474] on input "Provider" at bounding box center [840, 478] width 269 height 29
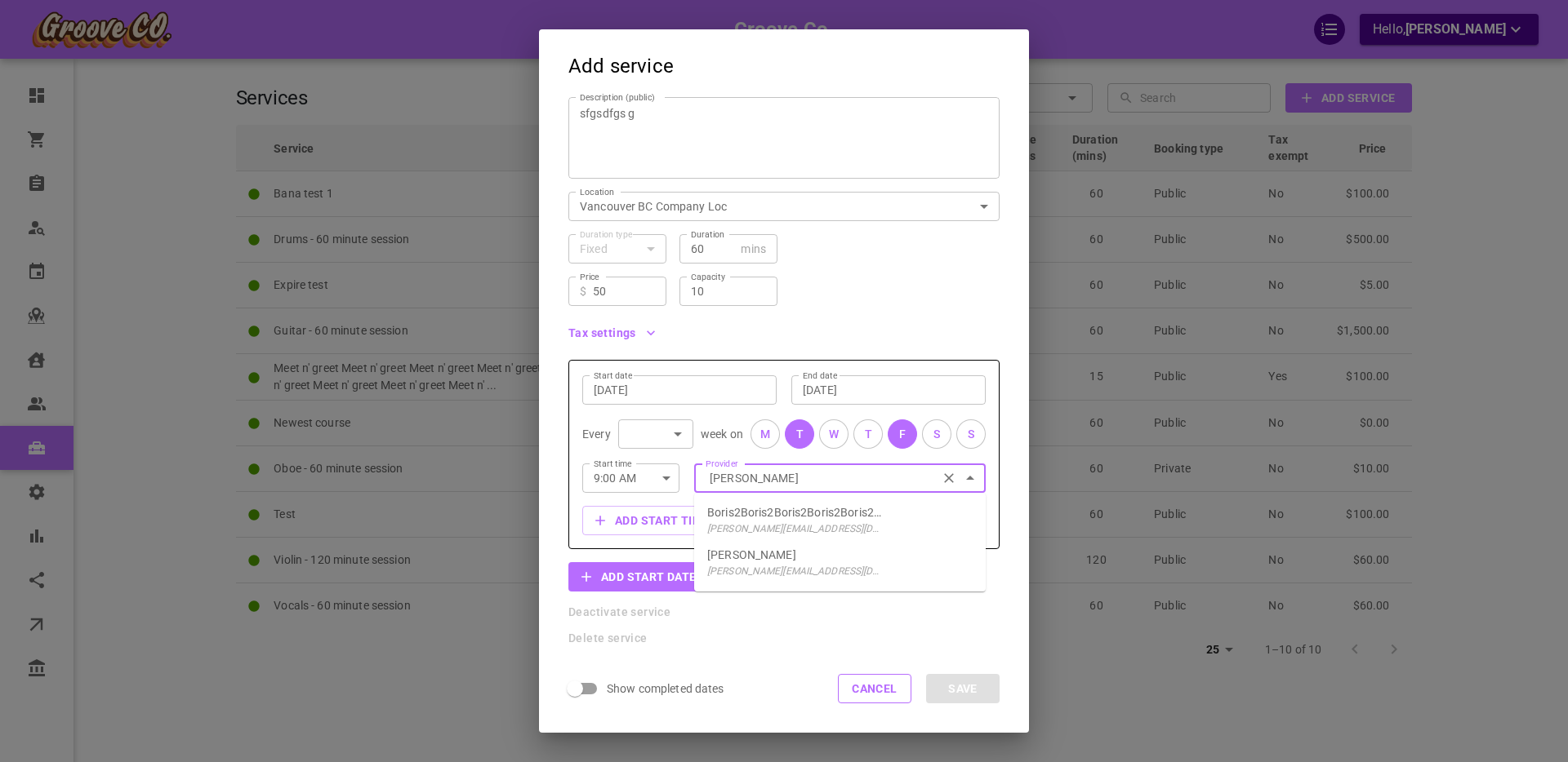
click at [765, 565] on p "[PERSON_NAME][EMAIL_ADDRESS][DOMAIN_NAME]" at bounding box center [797, 572] width 178 height 16
type input "[PERSON_NAME]"
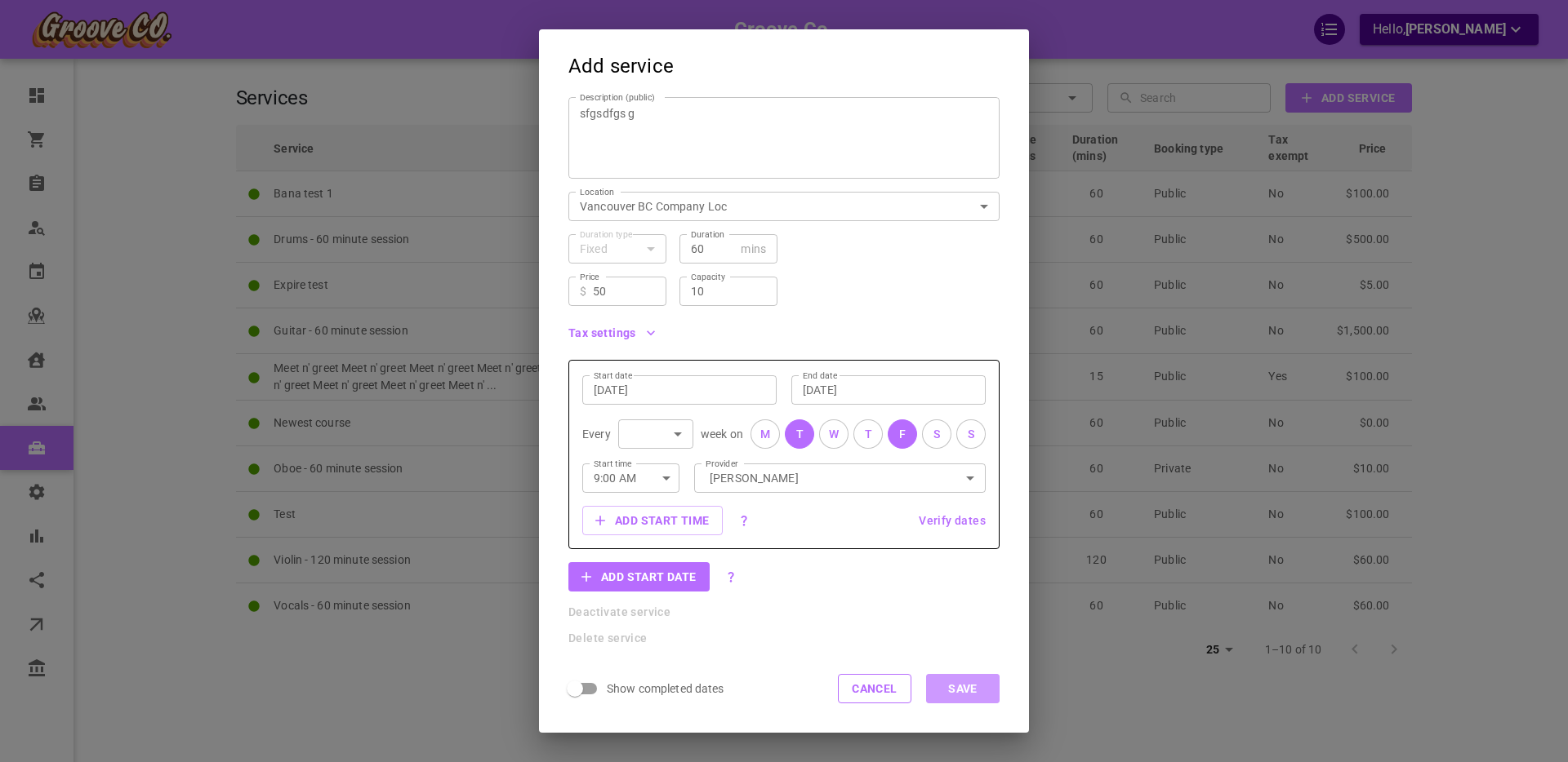
click at [967, 691] on button "Save" at bounding box center [963, 688] width 74 height 30
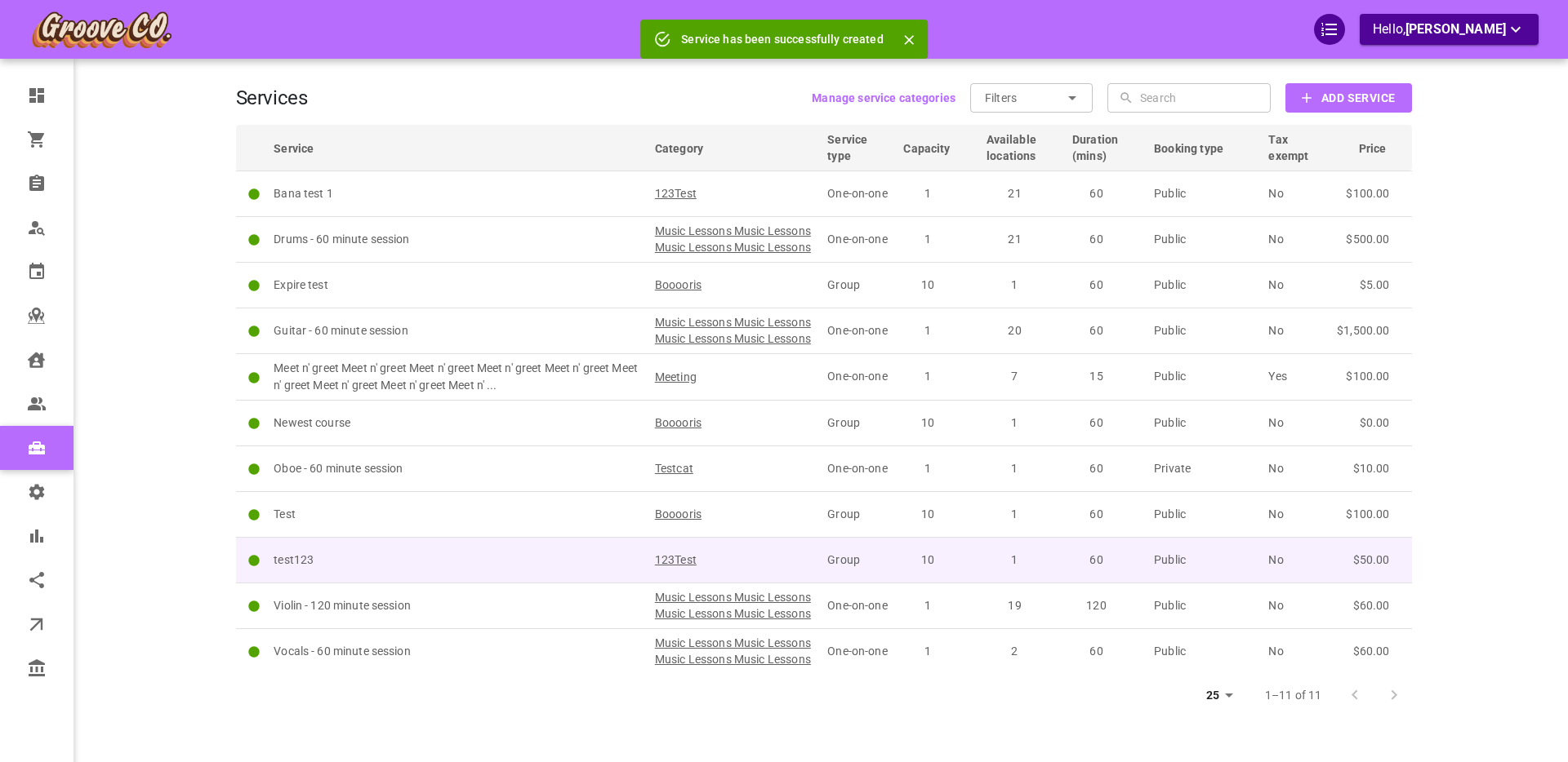
click at [388, 569] on p "test123" at bounding box center [457, 560] width 367 height 17
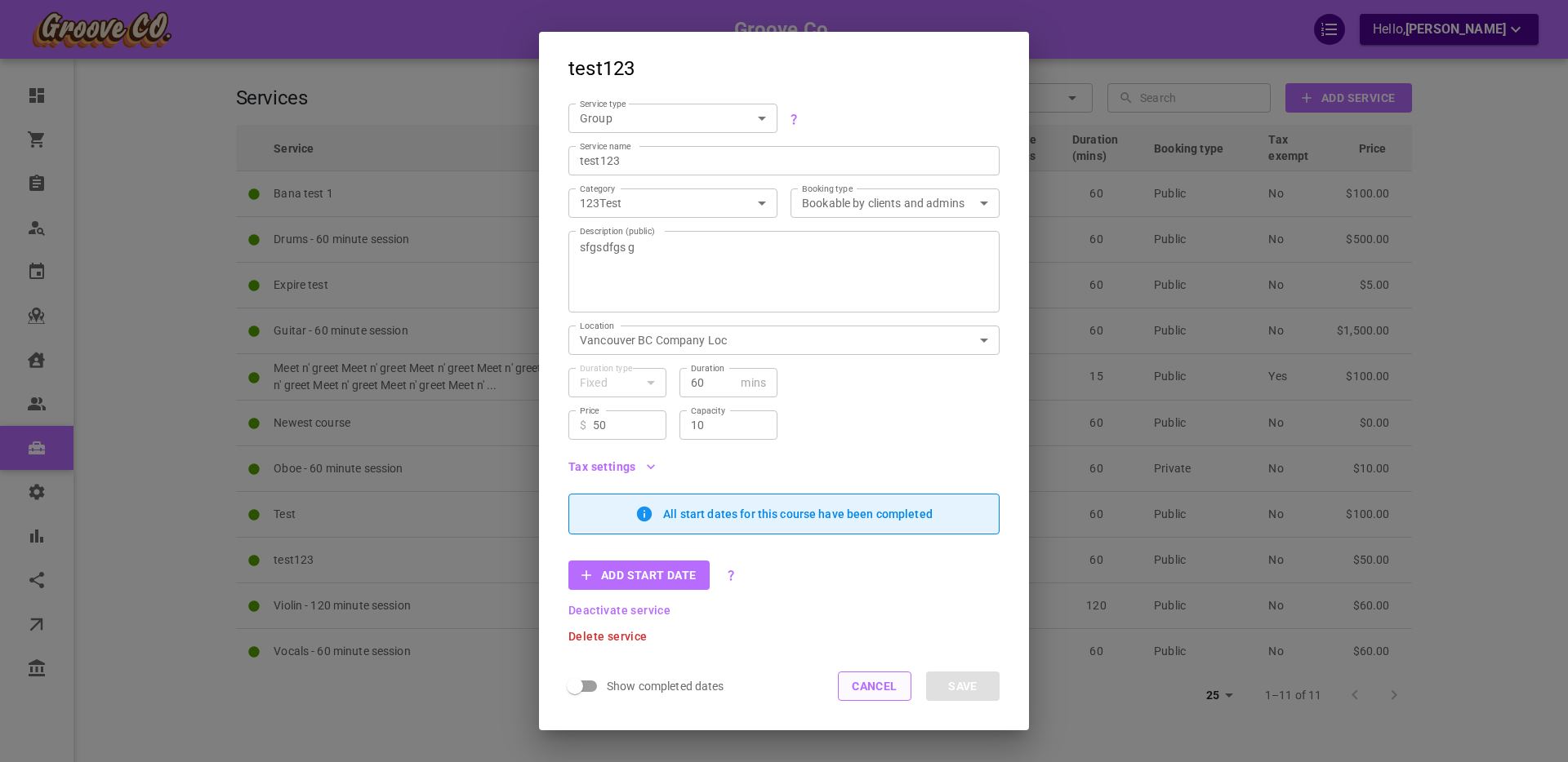
click at [888, 689] on button "Cancel" at bounding box center [875, 687] width 74 height 30
